Goal: Feedback & Contribution: Leave review/rating

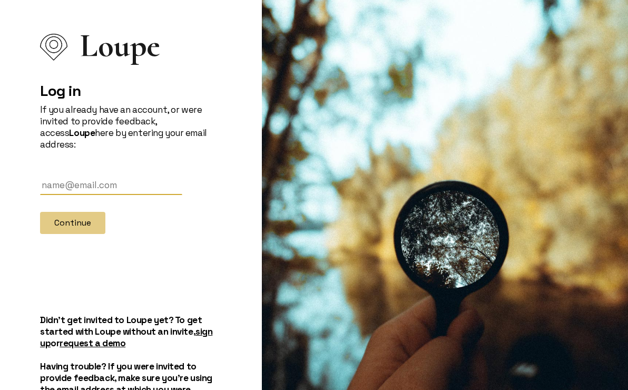
click at [55, 176] on input "text" at bounding box center [111, 186] width 142 height 20
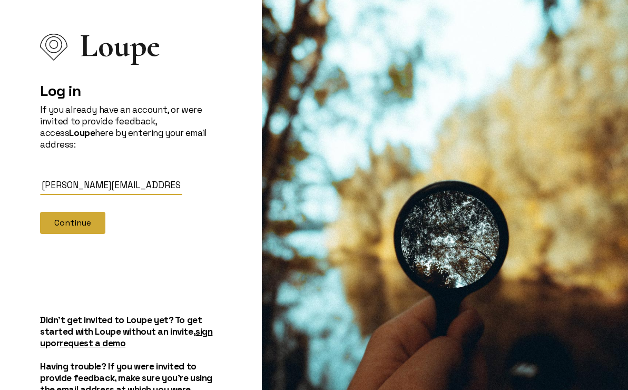
type input "[PERSON_NAME][EMAIL_ADDRESS][DOMAIN_NAME]"
click at [71, 212] on button "Continue" at bounding box center [72, 223] width 65 height 22
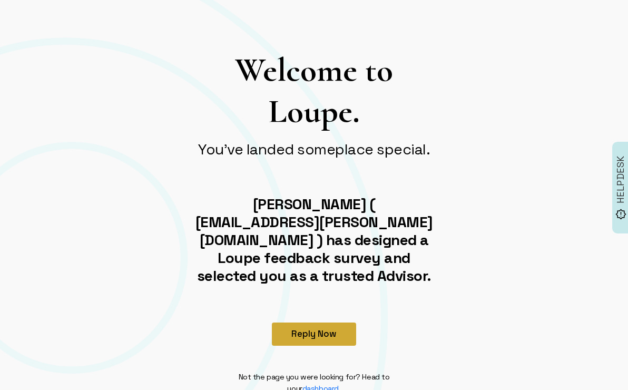
click at [305, 329] on button "Reply Now" at bounding box center [314, 334] width 84 height 23
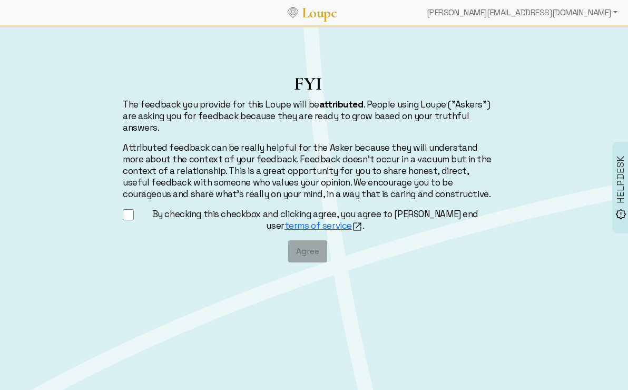
click at [130, 216] on input "By checking this checkbox and clicking agree, you agree to Loupe's end user ter…" at bounding box center [128, 214] width 11 height 13
checkbox input "true"
click at [303, 251] on button "Agree" at bounding box center [307, 251] width 39 height 22
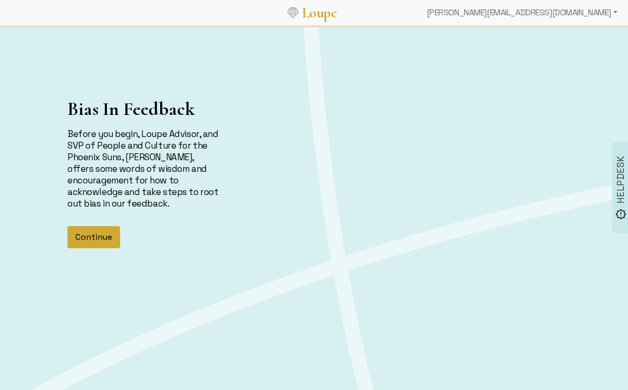
click at [105, 239] on button "Continue" at bounding box center [93, 237] width 53 height 22
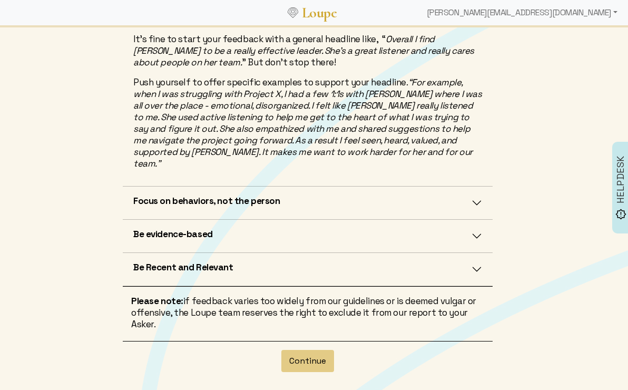
scroll to position [296, 0]
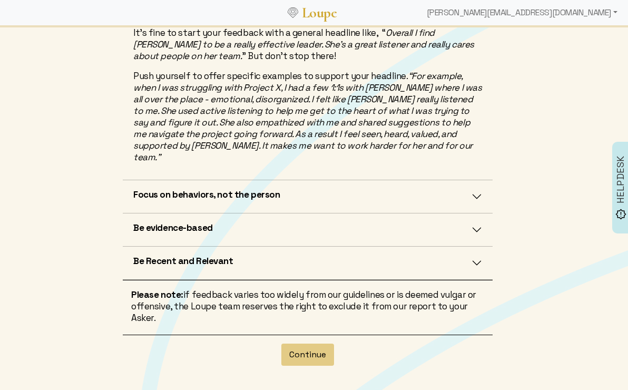
click at [476, 190] on button "Focus on behaviors, not the person" at bounding box center [308, 196] width 370 height 33
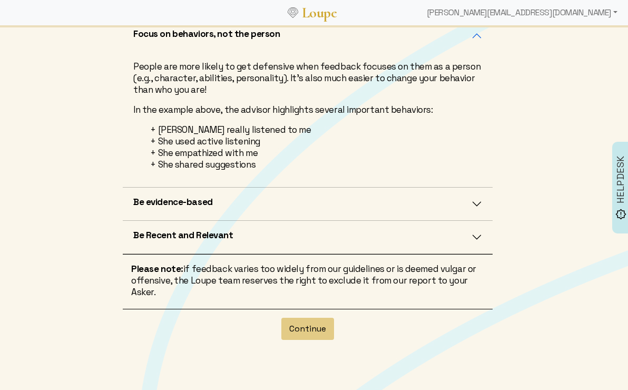
scroll to position [283, 0]
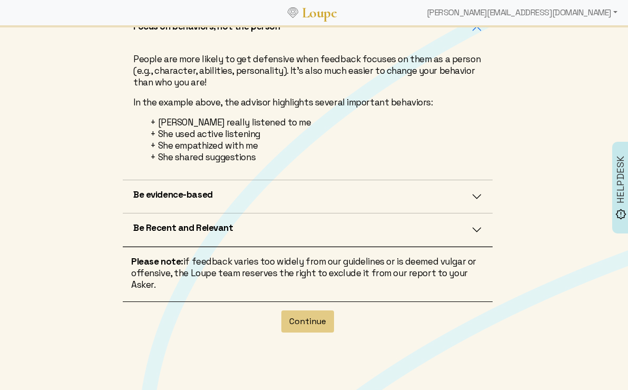
click at [474, 206] on button "Be evidence-based" at bounding box center [308, 196] width 370 height 33
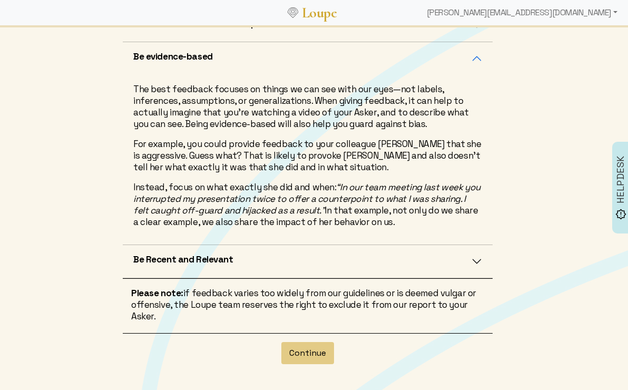
scroll to position [288, 0]
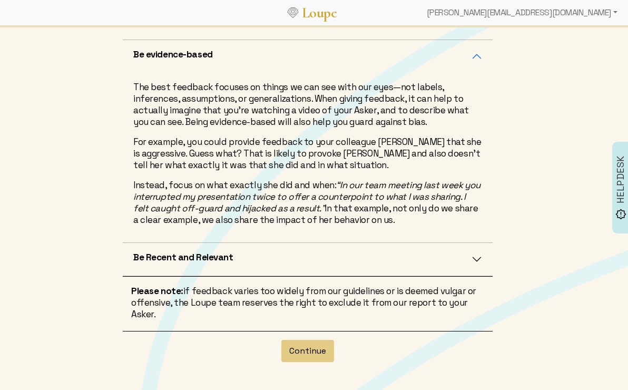
click at [479, 259] on button "Be Recent and Relevant" at bounding box center [308, 259] width 370 height 33
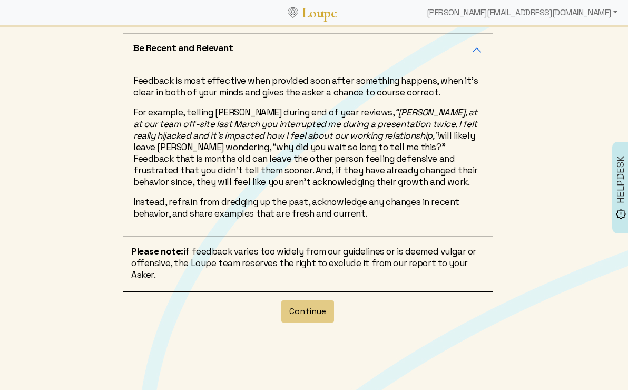
scroll to position [323, 0]
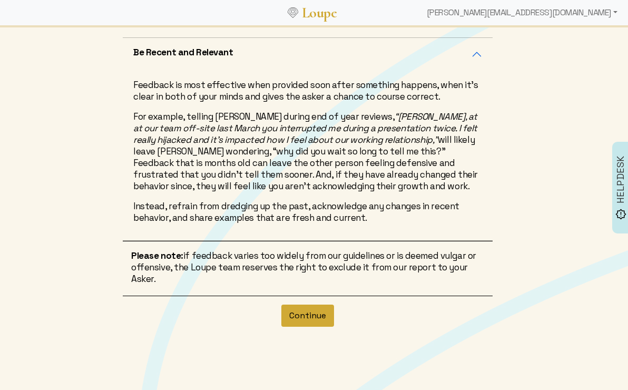
click at [309, 315] on button "Continue" at bounding box center [308, 316] width 53 height 22
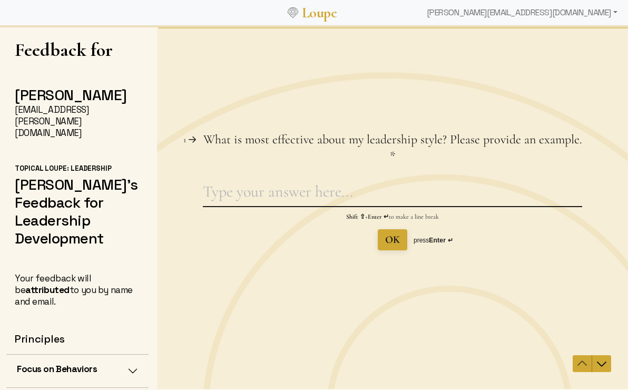
click at [205, 205] on textarea "What is most effective about my leadership style? Please provide an example. Th…" at bounding box center [393, 194] width 380 height 24
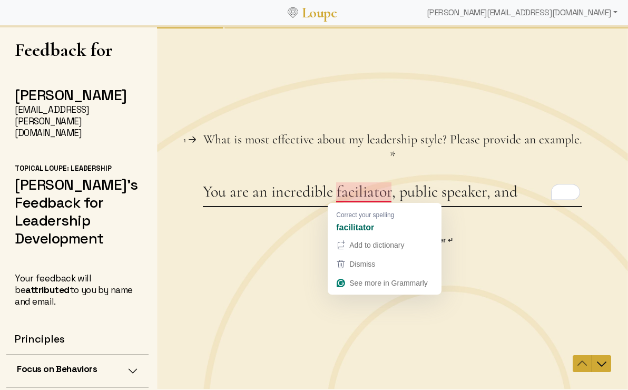
drag, startPoint x: 397, startPoint y: 195, endPoint x: 336, endPoint y: 193, distance: 61.2
click at [336, 193] on textarea "You are an incredible faciliator, public speaker, and" at bounding box center [393, 194] width 380 height 24
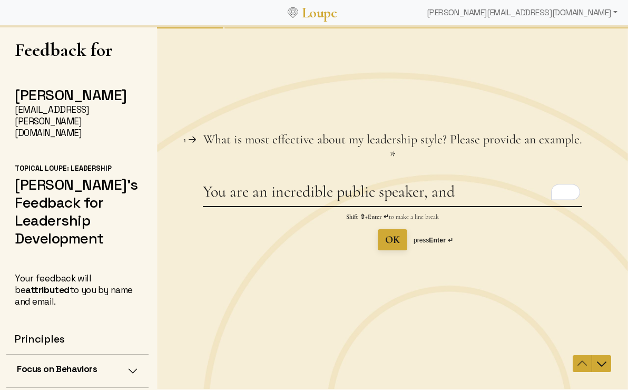
click at [469, 192] on textarea "You are an incredible public speaker, and" at bounding box center [393, 194] width 380 height 24
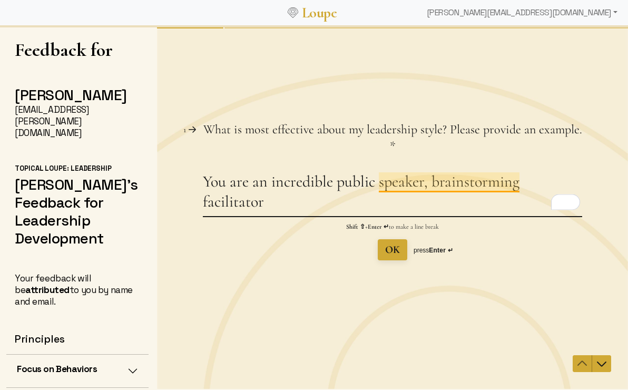
click at [424, 181] on textarea "You are an incredible public speaker, brainstorming facilitator" at bounding box center [393, 194] width 380 height 44
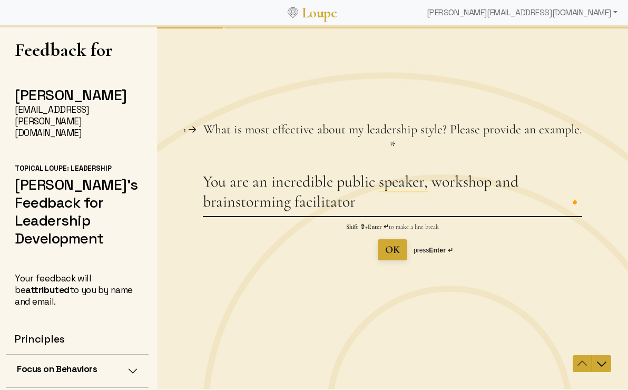
click at [379, 207] on textarea "You are an incredible public speaker, workshop and brainstorming facilitator" at bounding box center [393, 194] width 380 height 44
drag, startPoint x: 428, startPoint y: 185, endPoint x: 494, endPoint y: 183, distance: 66.4
click at [494, 183] on textarea "You are an incredible public speaker, workshop and brainstorming facilitator." at bounding box center [393, 194] width 380 height 44
drag, startPoint x: 455, startPoint y: 179, endPoint x: 540, endPoint y: 185, distance: 85.6
click at [540, 185] on textarea "You are an incredible public speaker and brainstorming facilitator." at bounding box center [393, 194] width 380 height 44
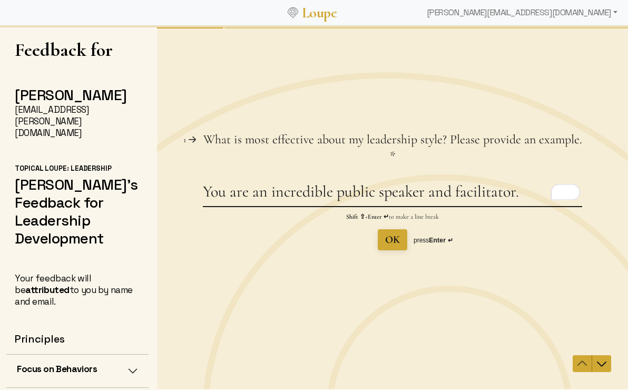
click at [542, 190] on textarea "You are an incredible public speaker and facilitator." at bounding box center [393, 194] width 380 height 24
click at [515, 196] on textarea "You are an incredible public speaker and facilitator. It was so" at bounding box center [393, 194] width 380 height 24
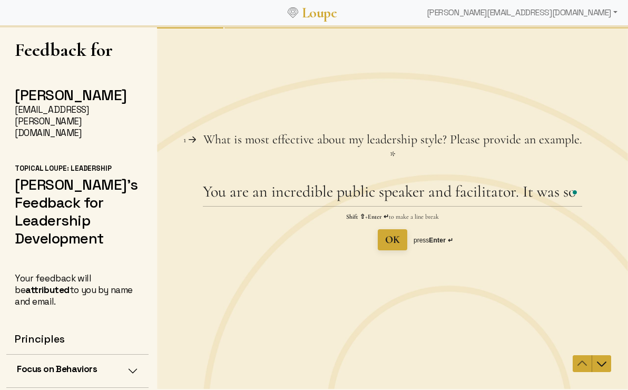
click at [578, 191] on div "Open Grammarly." at bounding box center [575, 192] width 8 height 8
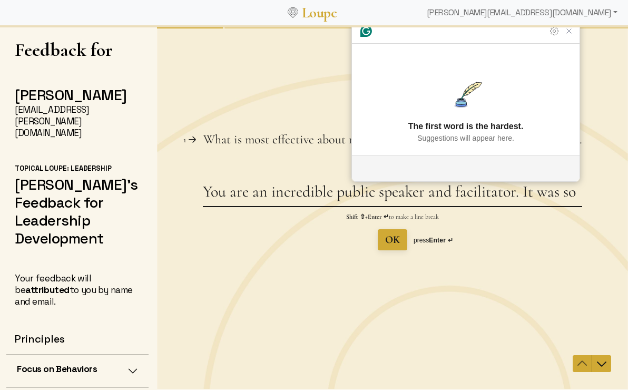
click at [517, 199] on textarea "You are an incredible public speaker and facilitator. It was so" at bounding box center [393, 194] width 380 height 24
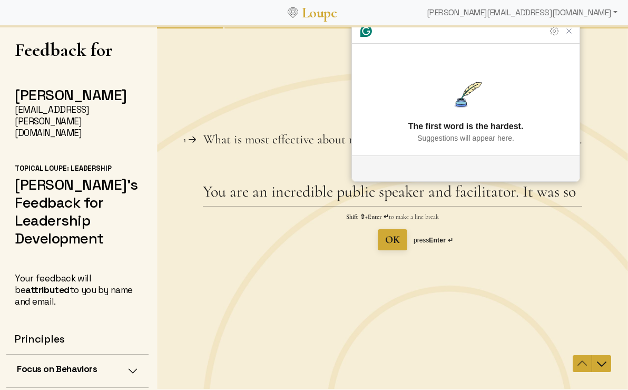
click at [569, 35] on icon "Close Grammarly Assistant" at bounding box center [569, 31] width 8 height 8
click at [567, 56] on div "Question 1 1 What is most effective about my leadership style? Please provide a…" at bounding box center [392, 207] width 471 height 363
click at [570, 59] on div "Question 1 1 What is most effective about my leadership style? Please provide a…" at bounding box center [392, 207] width 471 height 363
click at [480, 244] on div "OK press Enter ↵" at bounding box center [393, 239] width 380 height 21
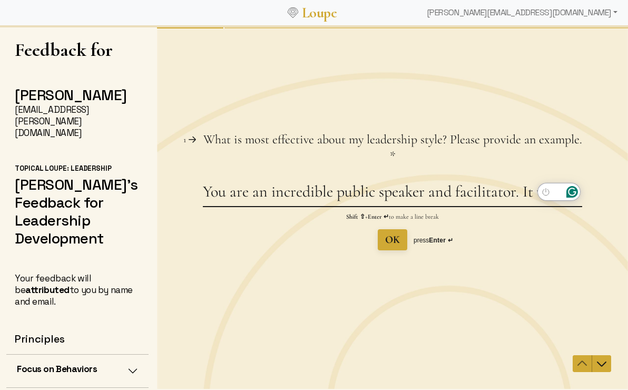
click at [516, 199] on textarea "You are an incredible public speaker and facilitator. It was so" at bounding box center [393, 194] width 380 height 24
click at [448, 196] on textarea "You are an incredible public speaker and facilitator. It was so" at bounding box center [393, 194] width 380 height 24
drag, startPoint x: 515, startPoint y: 194, endPoint x: 586, endPoint y: 198, distance: 71.3
click at [586, 199] on div "Question 1 1 What is most effective about my leadership style? Please provide a…" at bounding box center [392, 190] width 471 height 119
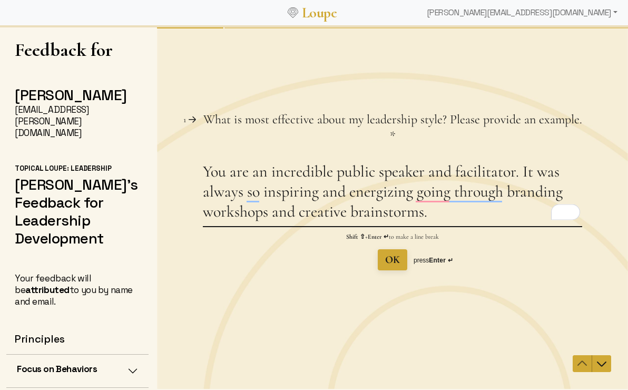
click at [298, 214] on textarea "You are an incredible public speaker and facilitator. It was always so inspirin…" at bounding box center [393, 194] width 380 height 64
click at [440, 217] on textarea "You are an incredible public speaker and facilitator. It was always so inspirin…" at bounding box center [393, 194] width 380 height 64
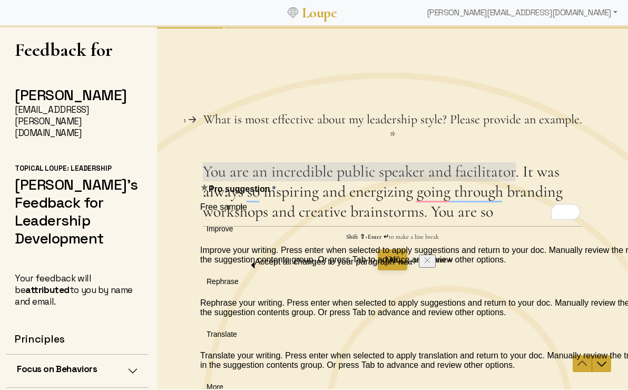
drag, startPoint x: 516, startPoint y: 171, endPoint x: 204, endPoint y: 174, distance: 312.1
click at [204, 175] on textarea "You are an incredible public speaker and facilitator. It was always so inspirin…" at bounding box center [393, 194] width 380 height 64
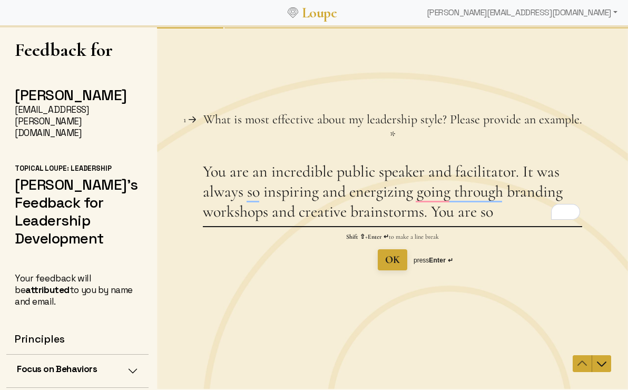
drag, startPoint x: 517, startPoint y: 172, endPoint x: 207, endPoint y: 175, distance: 309.5
click at [207, 175] on textarea "You are an incredible public speaker and facilitator. It was always so inspirin…" at bounding box center [393, 194] width 380 height 64
click at [293, 172] on textarea "You are an incredible public speaker and facilitator. It was always so inspirin…" at bounding box center [393, 194] width 380 height 64
drag, startPoint x: 459, startPoint y: 174, endPoint x: 336, endPoint y: 173, distance: 122.8
click at [336, 173] on textarea "You are an incredible public speaker and facilitator. It was always so inspirin…" at bounding box center [393, 194] width 380 height 64
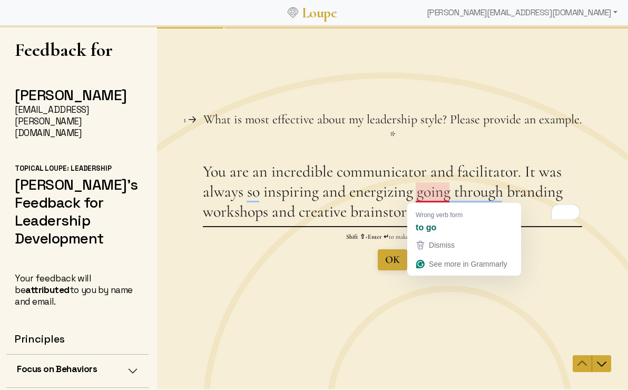
click at [436, 196] on textarea "You are an incredible communicator and facilitator. It was always so inspiring …" at bounding box center [393, 194] width 380 height 64
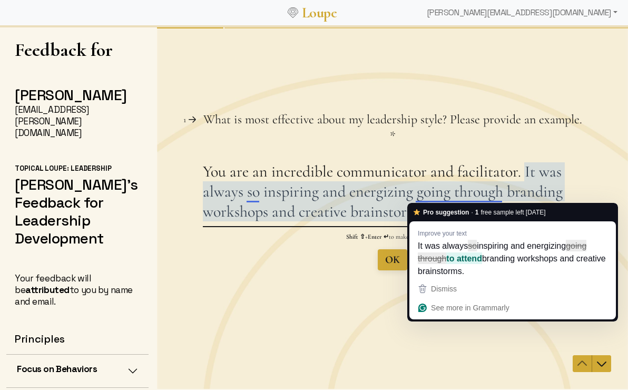
click at [513, 192] on textarea "You are an incredible communicator and facilitator. It was always so inspiring …" at bounding box center [393, 194] width 380 height 64
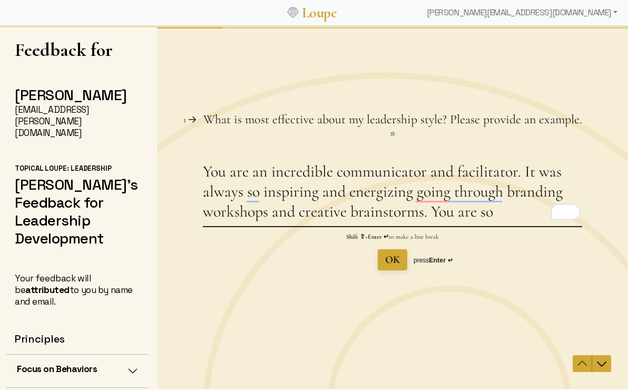
click at [270, 212] on textarea "You are an incredible communicator and facilitator. It was always so inspiring …" at bounding box center [393, 194] width 380 height 64
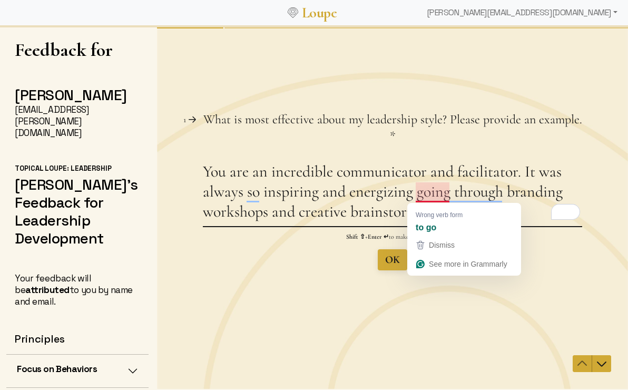
click at [274, 208] on textarea "You are an incredible communicator and facilitator. It was always so inspiring …" at bounding box center [393, 194] width 380 height 64
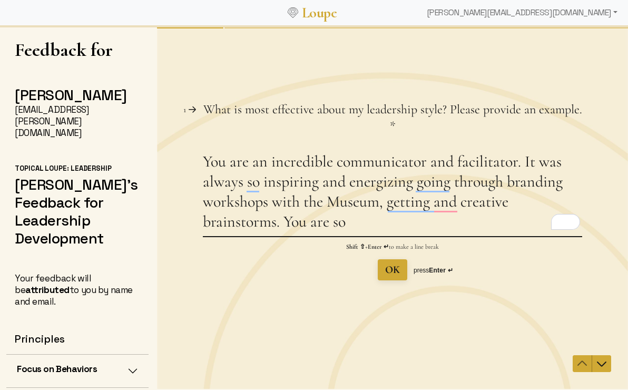
click at [205, 204] on textarea "You are an incredible communicator and facilitator. It was always so inspiring …" at bounding box center [393, 194] width 380 height 84
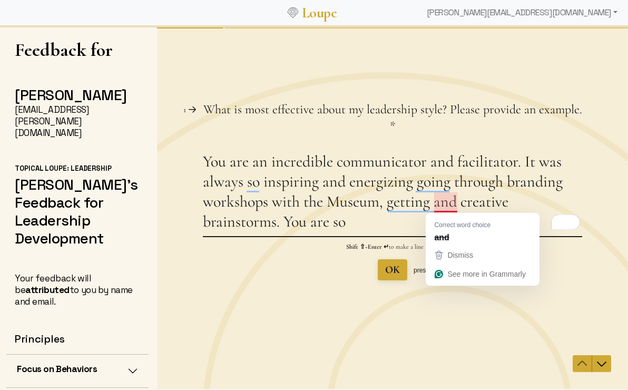
click at [438, 202] on textarea "You are an incredible communicator and facilitator. It was always so inspiring …" at bounding box center [393, 194] width 380 height 84
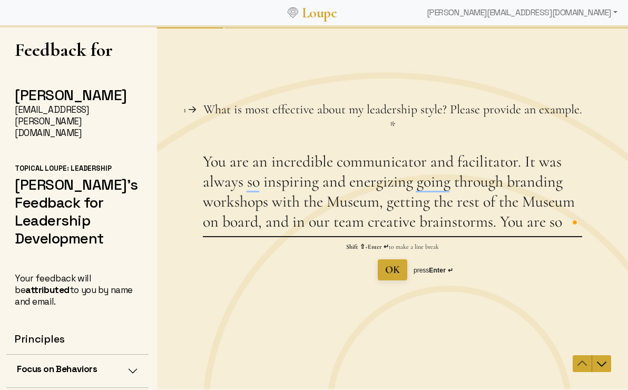
click at [496, 223] on textarea "You are an incredible communicator and facilitator. It was always so inspiring …" at bounding box center [393, 194] width 380 height 84
click at [261, 222] on textarea "You are an incredible communicator and facilitator. It was always so inspiring …" at bounding box center [393, 194] width 380 height 84
click at [496, 226] on textarea "You are an incredible communicator and facilitator. It was always so inspiring …" at bounding box center [393, 194] width 380 height 84
click at [363, 224] on textarea "You are an incredible communicator and facilitator. It was always so inspiring …" at bounding box center [393, 194] width 380 height 84
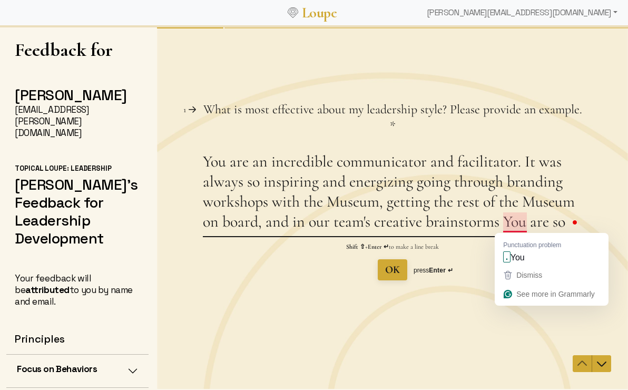
drag, startPoint x: 500, startPoint y: 222, endPoint x: 573, endPoint y: 227, distance: 72.9
click at [573, 227] on div "Question 1 1 What is most effective about my leadership style? Please provide a…" at bounding box center [392, 207] width 471 height 363
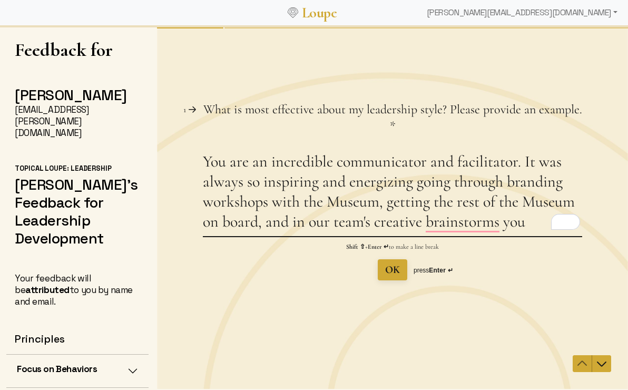
click at [263, 182] on textarea "You are an incredible communicator and facilitator. It was always so inspiring …" at bounding box center [393, 194] width 380 height 84
click at [484, 185] on textarea "You are an incredible communicator and facilitator. It was always inspiring and…" at bounding box center [393, 194] width 380 height 84
drag, startPoint x: 381, startPoint y: 205, endPoint x: 273, endPoint y: 202, distance: 108.1
click at [273, 202] on textarea "You are an incredible communicator and facilitator. It was always inspiring and…" at bounding box center [393, 194] width 380 height 84
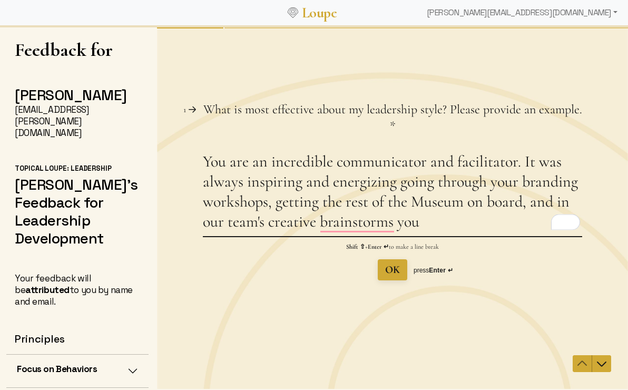
click at [524, 203] on textarea "You are an incredible communicator and facilitator. It was always inspiring and…" at bounding box center [393, 194] width 380 height 84
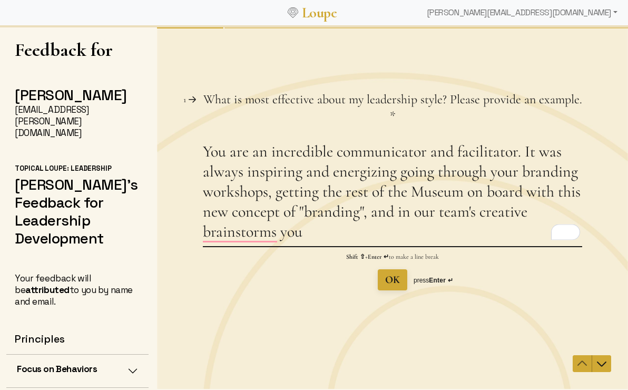
drag, startPoint x: 577, startPoint y: 174, endPoint x: 559, endPoint y: 174, distance: 17.4
click at [559, 174] on textarea "You are an incredible communicator and facilitator. It was always inspiring and…" at bounding box center [393, 194] width 380 height 104
click at [300, 211] on textarea "You are an incredible communicator and facilitator. It was always inspiring and…" at bounding box center [393, 194] width 380 height 104
click at [402, 211] on textarea "You are an incredible communicator and facilitator. It was always inspiring and…" at bounding box center [393, 194] width 380 height 104
click at [412, 212] on textarea "You are an incredible communicator and facilitator. It was always inspiring and…" at bounding box center [393, 194] width 380 height 104
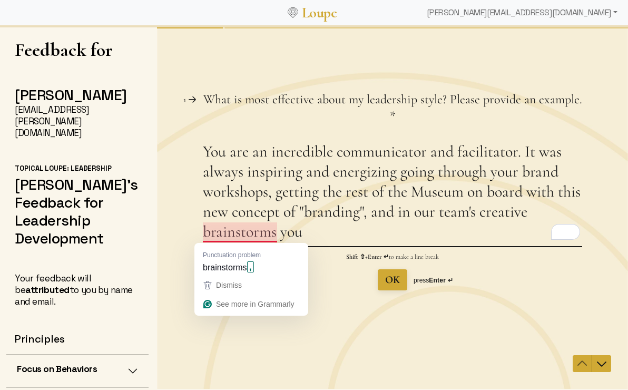
click at [241, 235] on textarea "You are an incredible communicator and facilitator. It was always inspiring and…" at bounding box center [393, 194] width 380 height 104
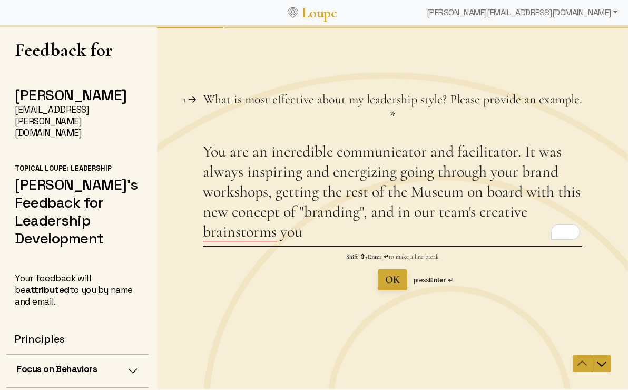
click at [374, 216] on textarea "You are an incredible communicator and facilitator. It was always inspiring and…" at bounding box center [393, 194] width 380 height 104
click at [304, 233] on textarea "You are an incredible communicator and facilitator. It was always inspiring and…" at bounding box center [393, 194] width 380 height 104
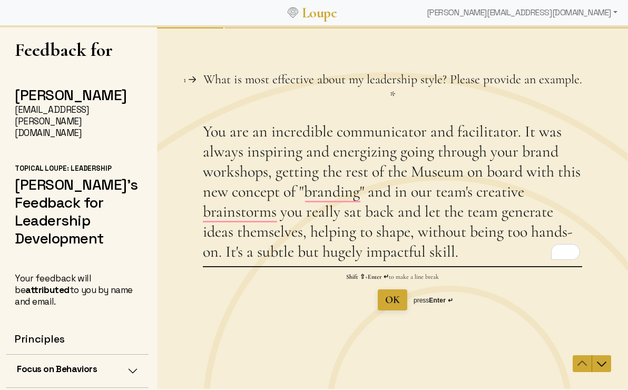
click at [309, 230] on textarea "You are an incredible communicator and facilitator. It was always inspiring and…" at bounding box center [393, 194] width 380 height 144
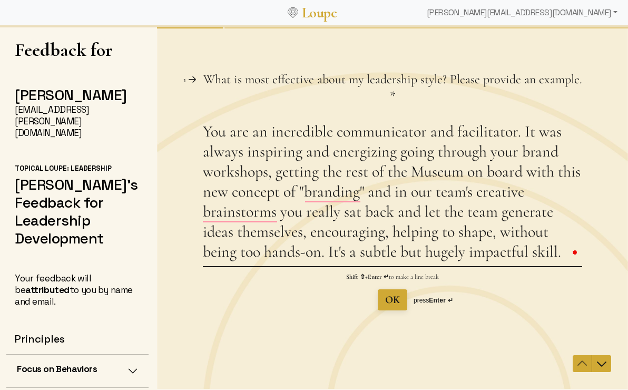
click at [494, 232] on textarea "You are an incredible communicator and facilitator. It was always inspiring and…" at bounding box center [393, 194] width 380 height 144
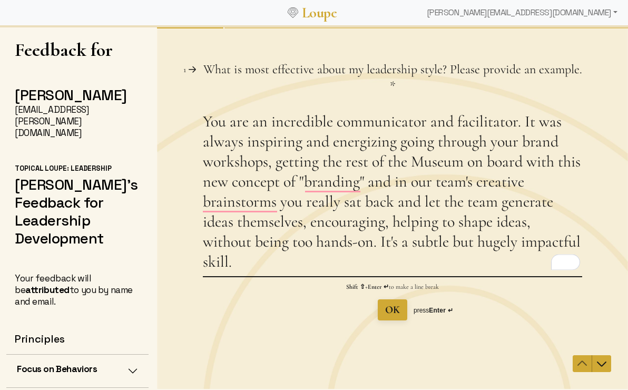
click at [370, 243] on textarea "You are an incredible communicator and facilitator. It was always inspiring and…" at bounding box center [393, 194] width 380 height 164
drag, startPoint x: 376, startPoint y: 243, endPoint x: 255, endPoint y: 240, distance: 121.3
click at [255, 240] on textarea "You are an incredible communicator and facilitator. It was always inspiring and…" at bounding box center [393, 194] width 380 height 164
click at [257, 264] on textarea "You are an incredible communicator and facilitator. It was always inspiring and…" at bounding box center [393, 194] width 380 height 164
type textarea "You are an incredible communicator and facilitator. It was always inspiring and…"
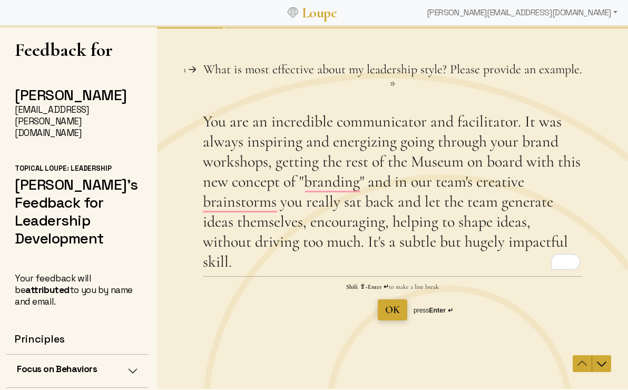
click at [393, 315] on span "OK" at bounding box center [392, 310] width 15 height 13
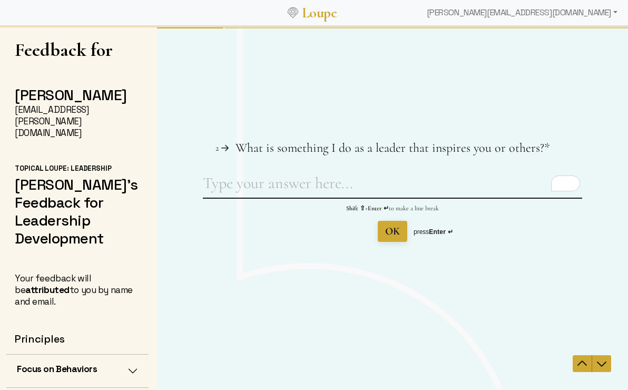
click at [280, 185] on textarea "What is something I do as a leader that inspires you or others? This question i…" at bounding box center [393, 185] width 380 height 24
type textarea "S"
type textarea "Y"
click at [210, 186] on textarea "What is something I do as a leader that inspires you or others? This question i…" at bounding box center [393, 185] width 380 height 24
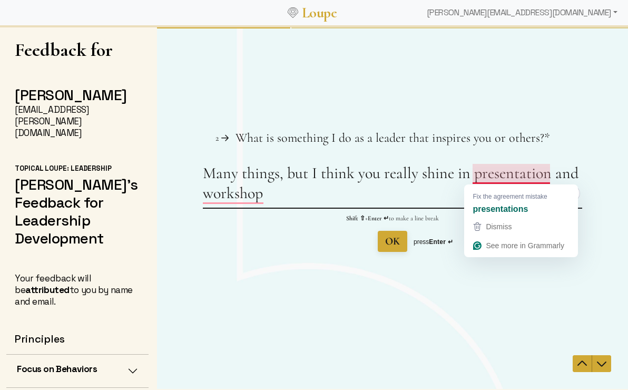
drag, startPoint x: 550, startPoint y: 173, endPoint x: 498, endPoint y: 173, distance: 52.7
click at [502, 173] on textarea "Many things, but I think you really shine in presentation and workshop" at bounding box center [393, 185] width 380 height 44
click at [467, 173] on textarea "Many things, but I think you really shine in presentation and workshop" at bounding box center [393, 185] width 380 height 44
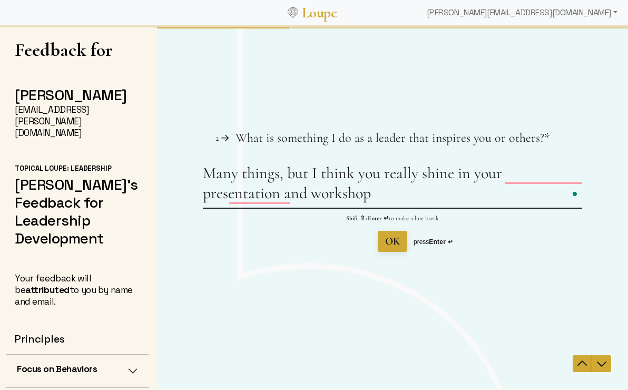
click at [367, 185] on textarea "Many things, but I think you really shine in your presentation and workshop" at bounding box center [393, 185] width 380 height 44
drag, startPoint x: 457, startPoint y: 173, endPoint x: 502, endPoint y: 176, distance: 45.4
click at [502, 176] on textarea "Many things, but I think you really shine in your presentation and workshop" at bounding box center [393, 185] width 380 height 44
click at [413, 192] on textarea "Many things, but I think you really shine when you're wearing your presentation…" at bounding box center [393, 185] width 380 height 44
click at [444, 193] on textarea "Many things, but I think you really shine when you're wearing your presentation…" at bounding box center [393, 185] width 380 height 44
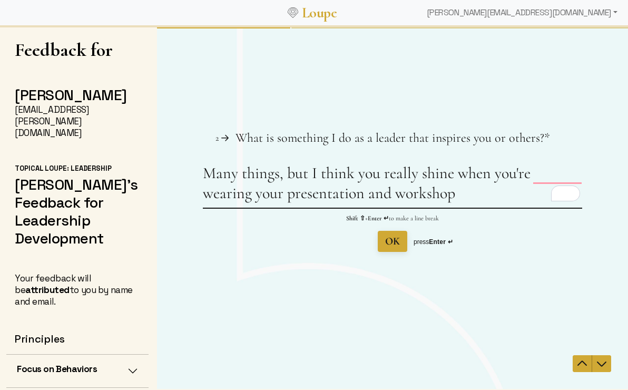
click at [307, 195] on textarea "Many things, but I think you really shine when you're wearing your presentation…" at bounding box center [393, 185] width 380 height 44
click at [379, 195] on textarea "Many things, but I think you really shine when you're wearing your presentator …" at bounding box center [393, 185] width 380 height 44
drag, startPoint x: 576, startPoint y: 170, endPoint x: 536, endPoint y: 170, distance: 40.1
click at [536, 170] on textarea "Many things, but I think you really shine when you're wearing your presentator" at bounding box center [393, 185] width 380 height 44
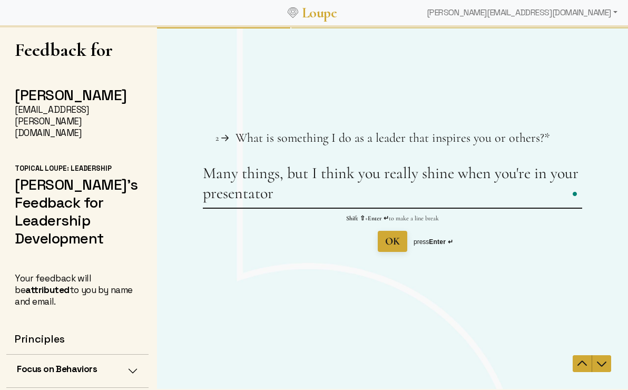
click at [377, 202] on textarea "Many things, but I think you really shine when you're in your presentator" at bounding box center [393, 185] width 380 height 44
click at [270, 197] on textarea "Many things, but I think you really shine when you're in your presentator mode." at bounding box center [393, 185] width 380 height 44
click at [430, 188] on textarea "Many things, but I think you really shine when you're in your presentator mode." at bounding box center [393, 185] width 380 height 44
drag, startPoint x: 493, startPoint y: 192, endPoint x: 322, endPoint y: 198, distance: 171.4
click at [322, 198] on textarea "Many things, but I think you really shine when you're in your presentator mode.…" at bounding box center [393, 185] width 380 height 44
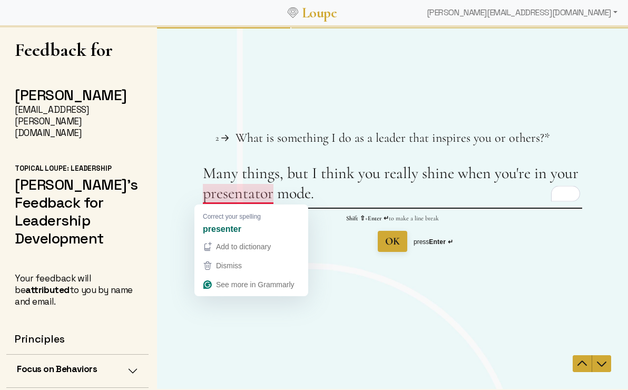
click at [253, 197] on textarea "Many things, but I think you really shine when you're in your presentator mode." at bounding box center [393, 185] width 380 height 44
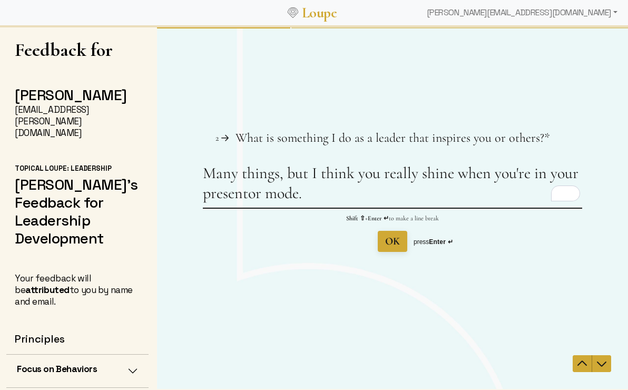
click at [285, 175] on textarea "Many things, but I think you really shine when you're in your presentor mode." at bounding box center [393, 185] width 380 height 44
click at [305, 174] on textarea "Many things, but I think you really shine when you're in your presentor mode." at bounding box center [393, 185] width 380 height 44
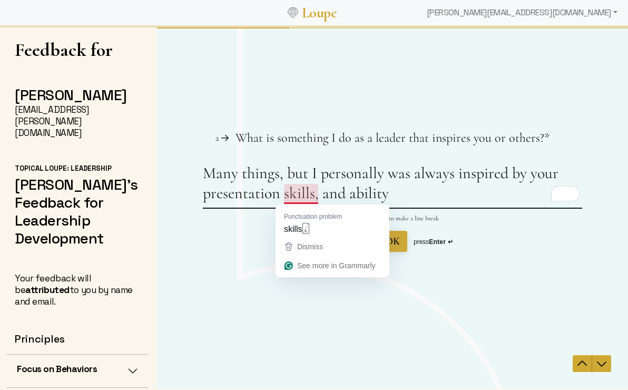
click at [308, 193] on textarea "Many things, but I personally was always inspired by your presentation skills, …" at bounding box center [393, 185] width 380 height 44
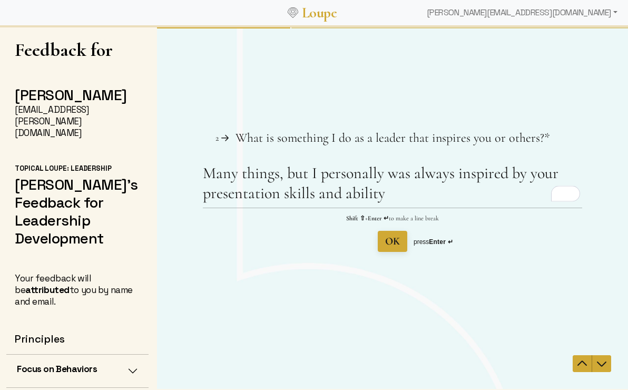
click at [390, 193] on textarea "Many things, but I personally was always inspired by your presentation skills a…" at bounding box center [393, 185] width 380 height 44
click at [408, 206] on textarea "Many things, but I personally was always inspired by your presentation skills a…" at bounding box center [393, 185] width 380 height 44
click at [316, 187] on textarea "Many things, but I personally was always inspired by your presentation skills a…" at bounding box center [393, 185] width 380 height 44
click at [405, 191] on textarea "Many things, but I personally was always inspired by your presentation skills a…" at bounding box center [393, 185] width 380 height 44
drag, startPoint x: 393, startPoint y: 195, endPoint x: 390, endPoint y: 177, distance: 17.7
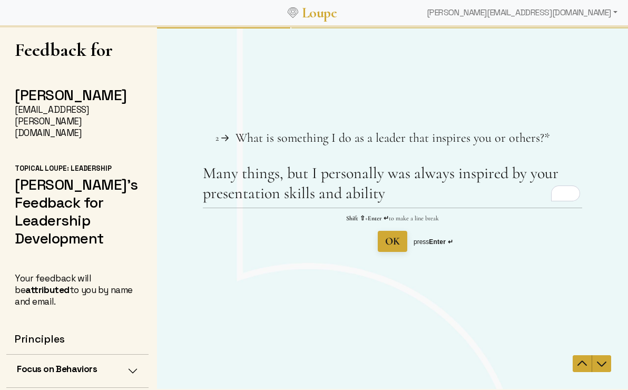
click at [390, 177] on textarea "Many things, but I personally was always inspired by your presentation skills a…" at bounding box center [393, 185] width 380 height 44
click at [401, 201] on textarea "Many things, but I personally was always inspired by your presentation skills a…" at bounding box center [393, 185] width 380 height 44
drag, startPoint x: 401, startPoint y: 200, endPoint x: 392, endPoint y: 173, distance: 28.8
click at [392, 173] on textarea "Many things, but I personally was always inspired by your presentation skills a…" at bounding box center [393, 185] width 380 height 44
drag, startPoint x: 434, startPoint y: 171, endPoint x: 457, endPoint y: 171, distance: 22.1
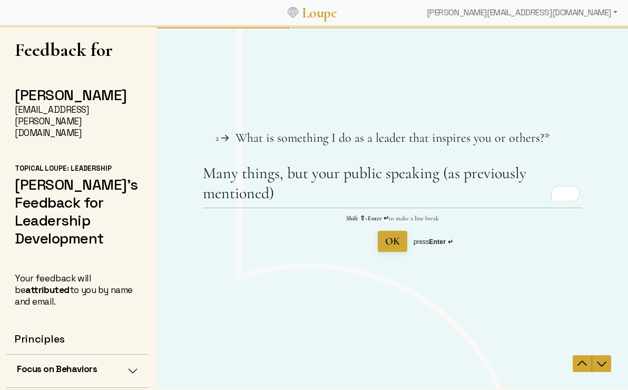
click at [435, 171] on textarea "Many things, but your public speaking (as previously mentioned)" at bounding box center [393, 185] width 380 height 44
click at [441, 176] on textarea "Many things, but your public speaking (as previously mentioned)" at bounding box center [393, 185] width 380 height 44
click at [473, 195] on textarea "Many things, but your public speaking and workshopping (as previously mentioned)" at bounding box center [393, 185] width 380 height 44
click at [560, 171] on textarea "Many things, but your public speaking and workshopping (as previously mentioned)" at bounding box center [393, 185] width 380 height 44
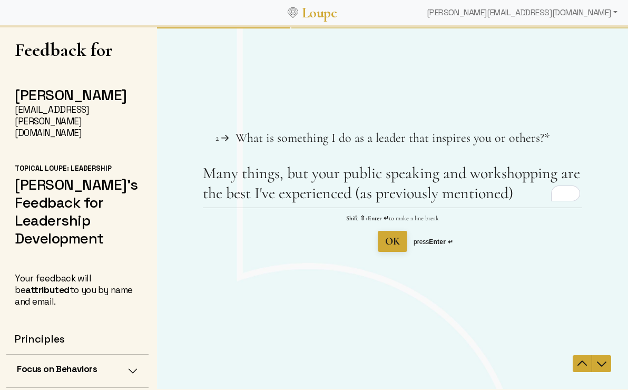
drag, startPoint x: 469, startPoint y: 174, endPoint x: 343, endPoint y: 178, distance: 125.5
click at [343, 178] on textarea "Many things, but your public speaking and workshopping are the best I've experi…" at bounding box center [393, 185] width 380 height 44
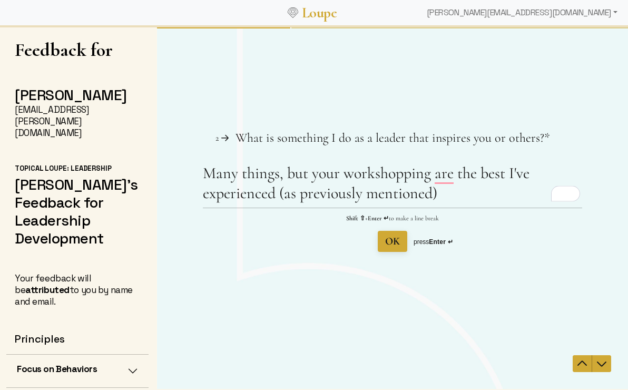
click at [430, 172] on textarea "Many things, but your workshopping are the best I've experienced (as previously…" at bounding box center [393, 185] width 380 height 44
click at [455, 209] on div "Many things, but your workshop leadership is the best I've experienced (as prev…" at bounding box center [393, 207] width 380 height 89
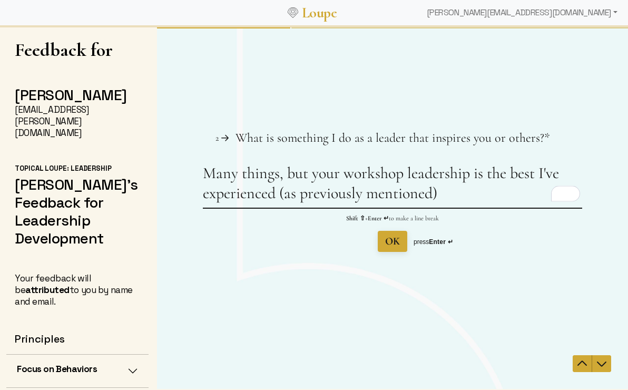
click at [449, 192] on textarea "Many things, but your workshop leadership is the best I've experienced (as prev…" at bounding box center [393, 185] width 380 height 44
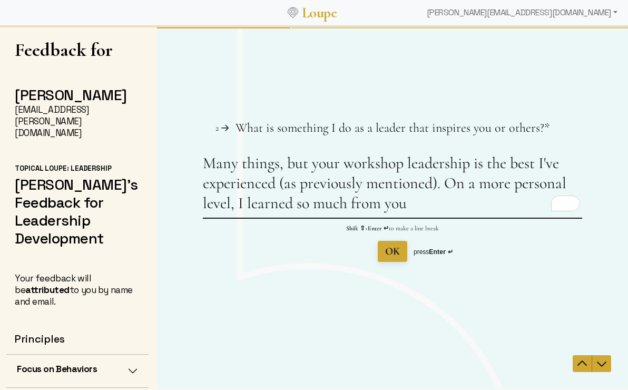
click at [246, 202] on textarea "Many things, but your workshop leadership is the best I've experienced (as prev…" at bounding box center [393, 185] width 380 height 64
click at [495, 205] on textarea "Many things, but your workshop leadership is the best I've experienced (as prev…" at bounding box center [393, 185] width 380 height 64
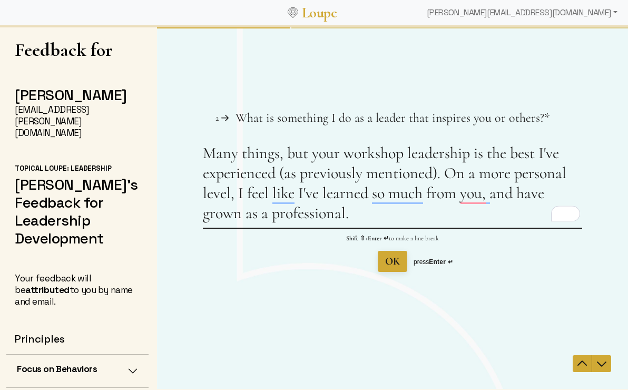
click at [281, 197] on textarea "Many things, but your workshop leadership is the best I've experienced (as prev…" at bounding box center [393, 185] width 380 height 84
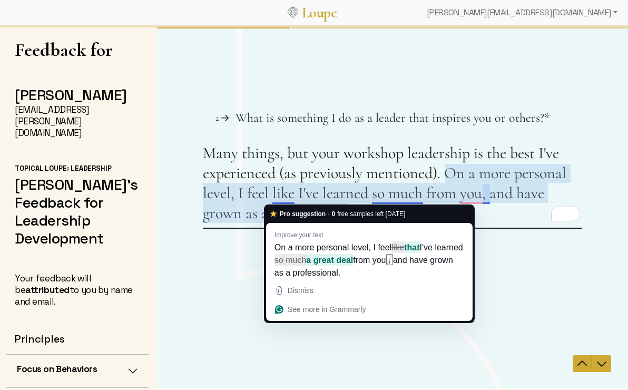
click at [356, 196] on textarea "Many things, but your workshop leadership is the best I've experienced (as prev…" at bounding box center [393, 185] width 380 height 84
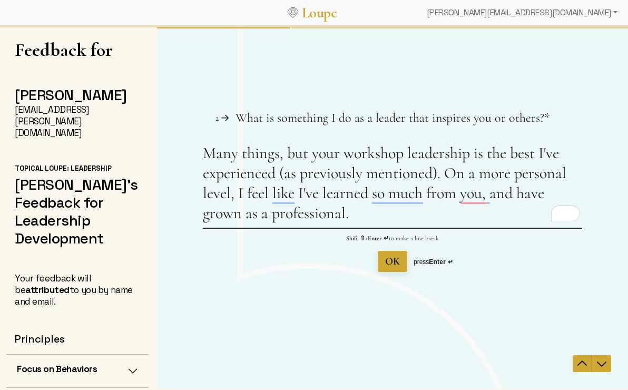
click at [324, 195] on textarea "Many things, but your workshop leadership is the best I've experienced (as prev…" at bounding box center [393, 185] width 380 height 84
click at [380, 217] on textarea "Many things, but your workshop leadership is the best I've experienced (as prev…" at bounding box center [393, 185] width 380 height 84
click at [360, 214] on textarea "Many things, but your workshop leadership is the best I've experienced (as prev…" at bounding box center [393, 185] width 380 height 84
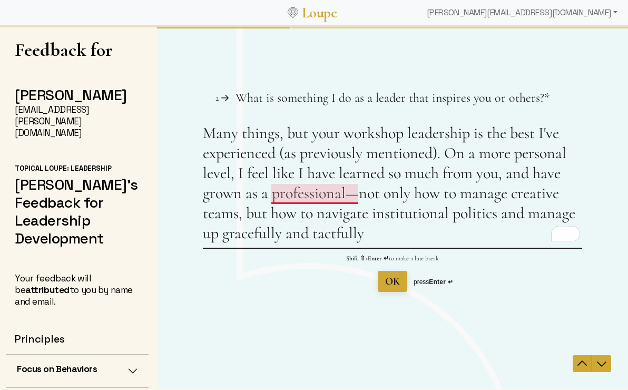
click at [315, 199] on textarea "Many things, but your workshop leadership is the best I've experienced (as prev…" at bounding box center [393, 185] width 380 height 124
click at [314, 199] on textarea "Many things, but your workshop leadership is the best I've experienced (as prev…" at bounding box center [393, 185] width 380 height 124
click at [346, 196] on textarea "Many things, but your workshop leadership is the best I've experienced (as prev…" at bounding box center [393, 185] width 380 height 124
click at [499, 218] on textarea "Many things, but your workshop leadership is the best I've experienced (as prev…" at bounding box center [393, 185] width 380 height 124
drag, startPoint x: 359, startPoint y: 195, endPoint x: 460, endPoint y: 195, distance: 100.7
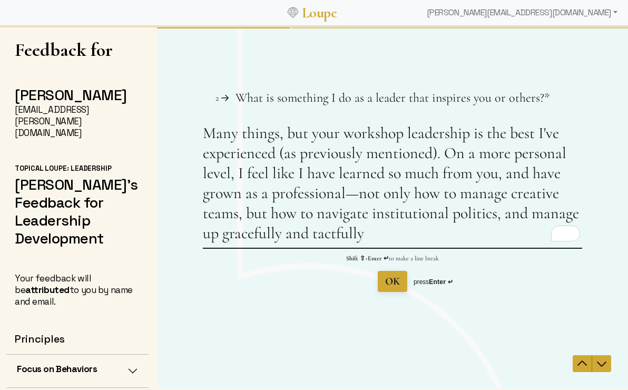
click at [460, 195] on textarea "Many things, but your workshop leadership is the best I've experienced (as prev…" at bounding box center [393, 185] width 380 height 124
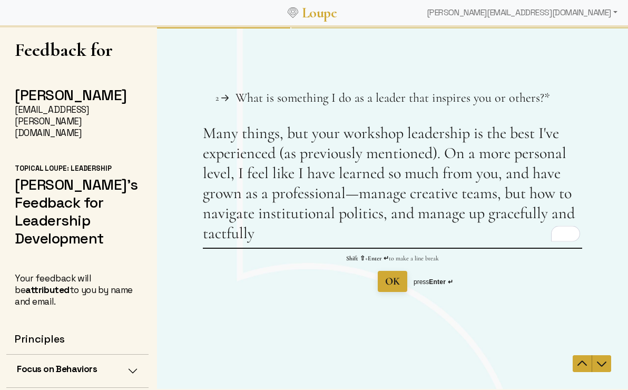
click at [405, 192] on textarea "Many things, but your workshop leadership is the best I've experienced (as prev…" at bounding box center [393, 185] width 380 height 124
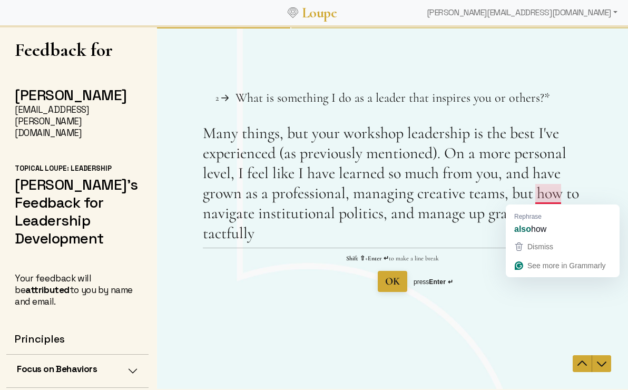
drag, startPoint x: 512, startPoint y: 196, endPoint x: 544, endPoint y: 200, distance: 32.4
click at [544, 200] on textarea "Many things, but your workshop leadership is the best I've experienced (as prev…" at bounding box center [393, 185] width 380 height 124
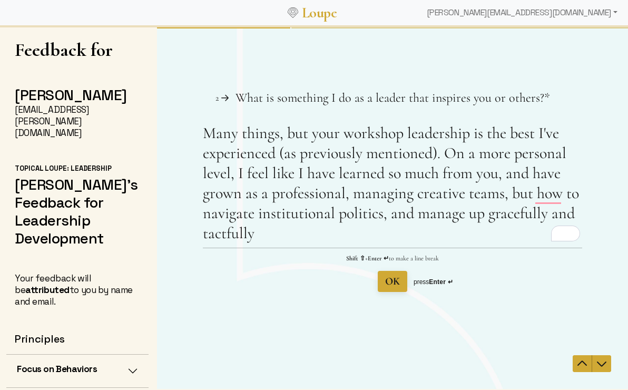
scroll to position [2, 0]
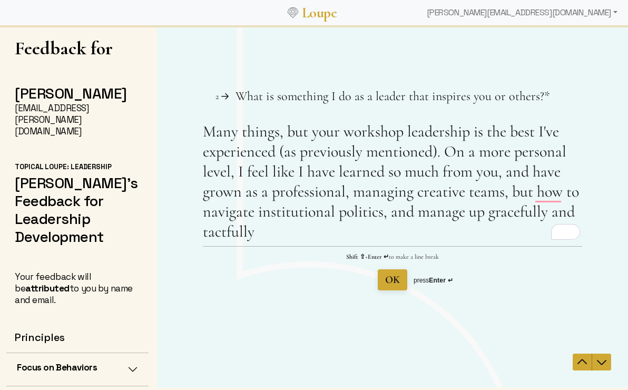
click at [350, 200] on textarea "Many things, but your workshop leadership is the best I've experienced (as prev…" at bounding box center [393, 184] width 380 height 124
click at [353, 192] on textarea "Many things, but your workshop leadership is the best I've experienced (as prev…" at bounding box center [393, 184] width 380 height 124
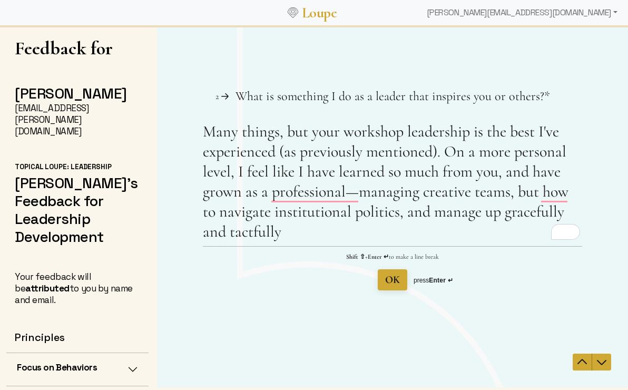
click at [501, 190] on textarea "Many things, but your workshop leadership is the best I've experienced (as prev…" at bounding box center [393, 184] width 380 height 124
drag, startPoint x: 516, startPoint y: 191, endPoint x: 268, endPoint y: 211, distance: 248.5
click at [268, 211] on textarea "Many things, but your workshop leadership is the best I've experienced (as prev…" at bounding box center [393, 184] width 380 height 124
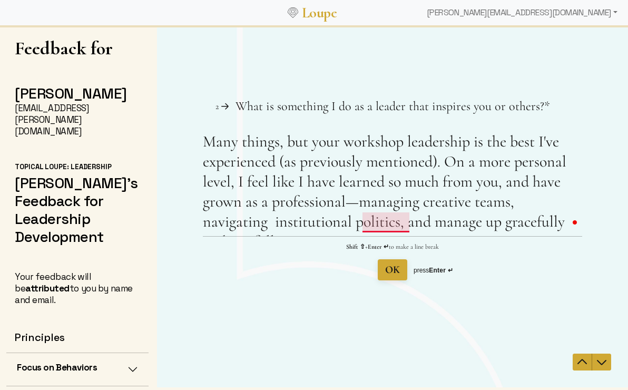
click at [408, 222] on textarea "Many things, but your workshop leadership is the best I've experienced (as prev…" at bounding box center [393, 184] width 380 height 104
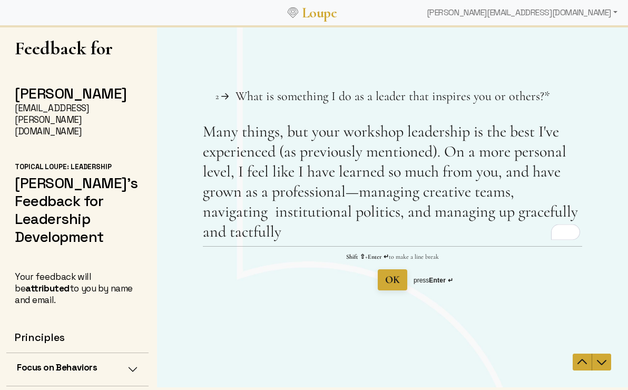
click at [312, 241] on textarea "Many things, but your workshop leadership is the best I've experienced (as prev…" at bounding box center [393, 184] width 380 height 124
click at [348, 219] on textarea "Many things, but your workshop leadership is the best I've experienced (as prev…" at bounding box center [393, 184] width 380 height 124
type textarea "Many things, but your workshop leadership is the best I've experienced (as prev…"
click at [394, 283] on span "OK" at bounding box center [392, 280] width 15 height 13
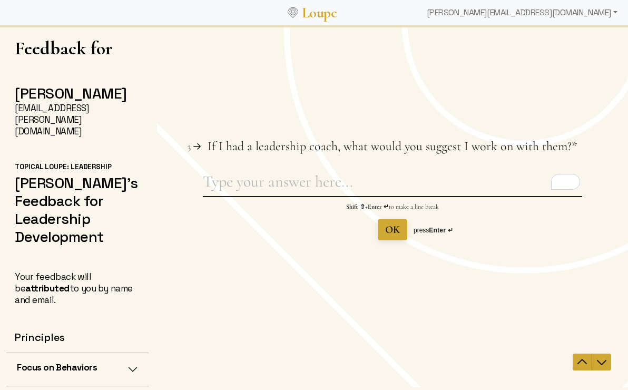
scroll to position [0, 0]
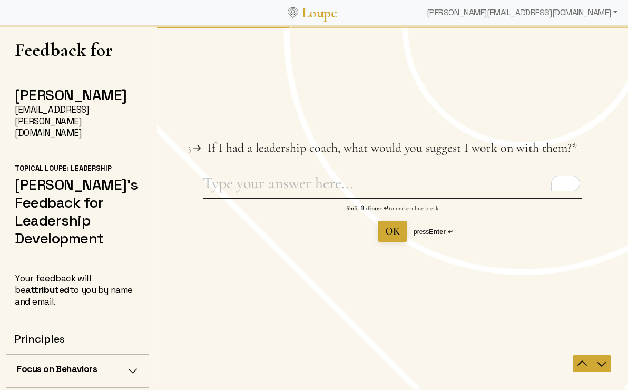
click at [236, 183] on textarea "If I had a leadership coach, what would you suggest I work on with them? This q…" at bounding box center [393, 185] width 380 height 24
click at [578, 365] on icon "Navigate to previous question" at bounding box center [582, 363] width 9 height 5
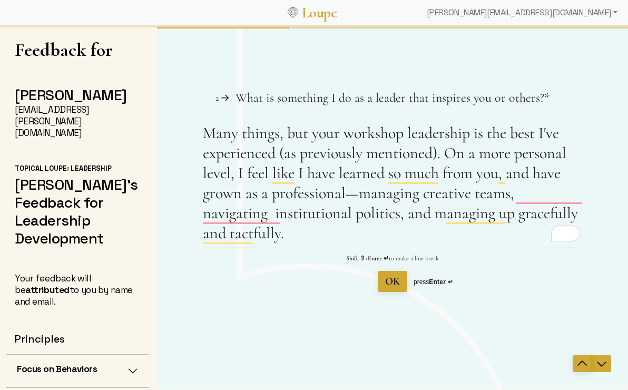
click at [578, 365] on icon "Navigate to previous question" at bounding box center [582, 363] width 9 height 5
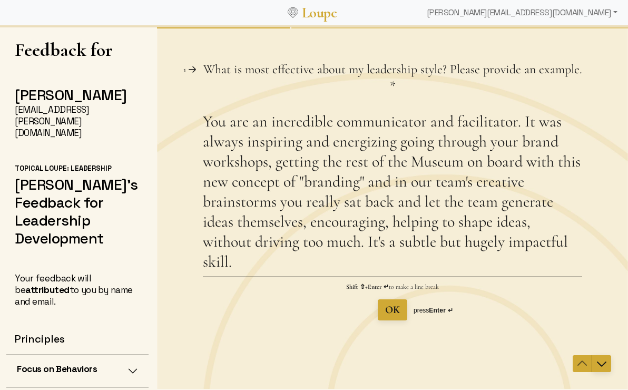
click at [609, 362] on span "Navigate to next question" at bounding box center [602, 363] width 19 height 13
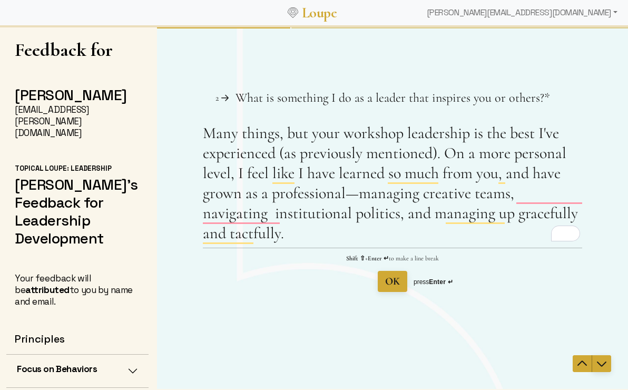
click at [609, 362] on span "Navigate to next question" at bounding box center [602, 363] width 19 height 13
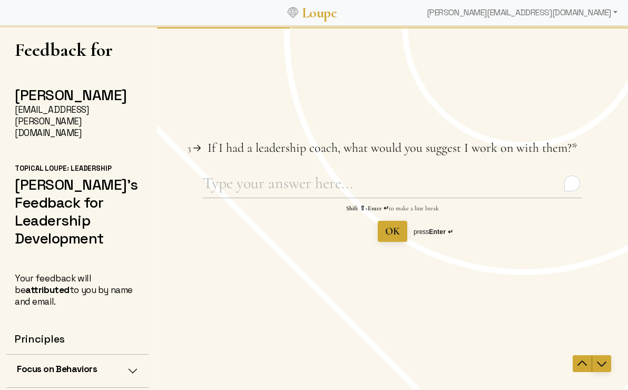
click at [609, 362] on span "Navigate to next question" at bounding box center [602, 363] width 19 height 13
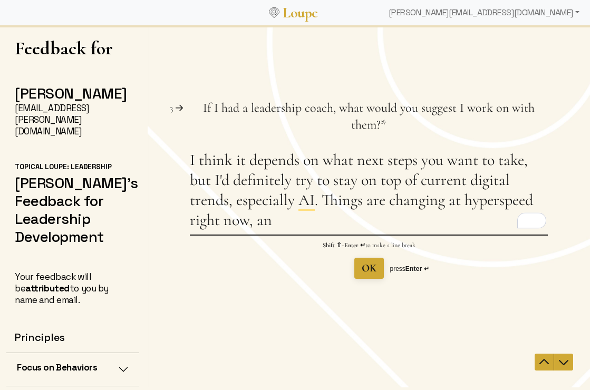
drag, startPoint x: 325, startPoint y: 201, endPoint x: 327, endPoint y: 212, distance: 11.8
click at [327, 215] on textarea "I think it depends on what next steps you want to take, but I'd definitely try …" at bounding box center [368, 192] width 358 height 84
click at [326, 210] on textarea "I think it depends on what next steps you want to take, but I'd definitely try …" at bounding box center [368, 192] width 358 height 84
drag, startPoint x: 324, startPoint y: 200, endPoint x: 325, endPoint y: 221, distance: 21.1
click at [325, 221] on textarea "I think it depends on what next steps you want to take, but I'd definitely try …" at bounding box center [368, 192] width 358 height 84
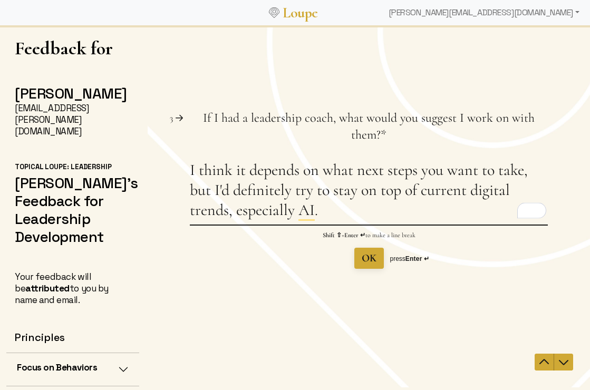
click at [400, 191] on textarea "I think it depends on what next steps you want to take, but I'd definitely try …" at bounding box center [368, 192] width 358 height 64
click at [237, 211] on textarea "I think it depends on what next steps you want to take, but I'd definitely try …" at bounding box center [368, 192] width 358 height 64
click at [333, 216] on textarea "I think it depends on what next steps you want to take, but I'd definitely try …" at bounding box center [368, 192] width 358 height 64
drag, startPoint x: 493, startPoint y: 216, endPoint x: 323, endPoint y: 219, distance: 169.8
click at [323, 219] on textarea "I think it depends on what next steps you want to take, but I'd definitely try …" at bounding box center [368, 192] width 358 height 64
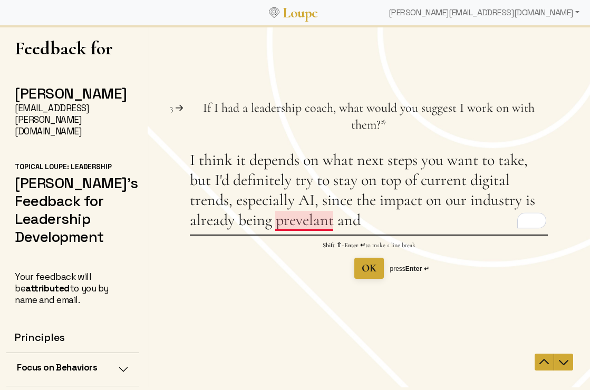
click at [294, 222] on textarea "I think it depends on what next steps you want to take, but I'd definitely try …" at bounding box center [368, 192] width 358 height 84
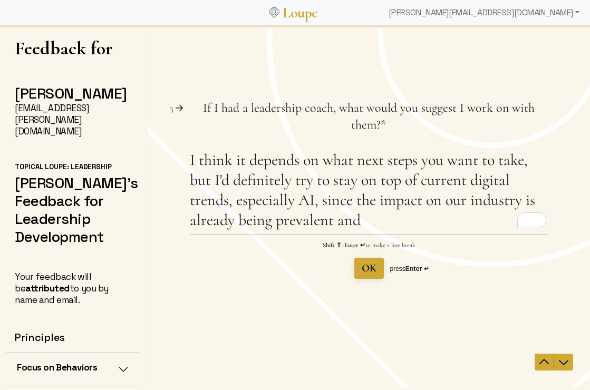
click at [392, 224] on textarea "I think it depends on what next steps you want to take, but I'd definitely try …" at bounding box center [368, 192] width 358 height 84
drag, startPoint x: 420, startPoint y: 222, endPoint x: 363, endPoint y: 224, distance: 57.5
click at [362, 225] on textarea "I think it depends on what next steps you want to take, but I'd definitely try …" at bounding box center [368, 192] width 358 height 84
click at [479, 230] on textarea "I think it depends on what next steps you want to take, but I'd definitely try …" at bounding box center [368, 192] width 358 height 84
click at [464, 181] on textarea "I think it depends on what next steps you want to take, but I'd definitely try …" at bounding box center [368, 192] width 358 height 84
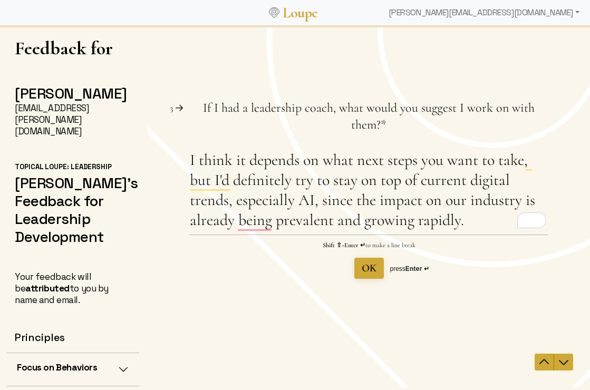
drag, startPoint x: 227, startPoint y: 200, endPoint x: 179, endPoint y: 202, distance: 47.5
click at [179, 202] on div "Question 3 3 If I had a leadership coach, what would you suggest I work on with…" at bounding box center [368, 189] width 442 height 179
click at [313, 179] on textarea "I think it depends on what next steps you want to take, but I'd definitely try …" at bounding box center [368, 192] width 358 height 84
drag, startPoint x: 329, startPoint y: 180, endPoint x: 293, endPoint y: 180, distance: 36.4
click at [293, 180] on textarea "I think it depends on what next steps you want to take, but I'd definitely try …" at bounding box center [368, 192] width 358 height 84
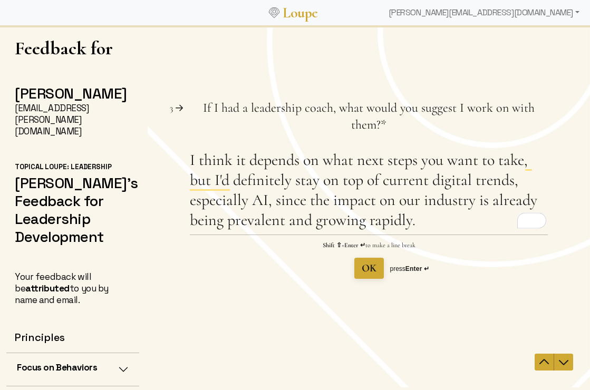
click at [519, 182] on textarea "I think it depends on what next steps you want to take, but I'd definitely stay…" at bounding box center [368, 192] width 358 height 84
click at [416, 176] on textarea "I think it depends on what next steps you want to take, but I'd definitely stay…" at bounding box center [368, 192] width 358 height 84
click at [450, 182] on textarea "I think it depends on what next steps you want to take, but I'd definitely stay…" at bounding box center [368, 192] width 358 height 84
click at [494, 174] on textarea "I think it depends on what next steps you want to take, but I'd definitely stay…" at bounding box center [368, 192] width 358 height 84
click at [477, 181] on textarea "I think it depends on what next steps you want to take, but I'd definitely stay…" at bounding box center [368, 192] width 358 height 84
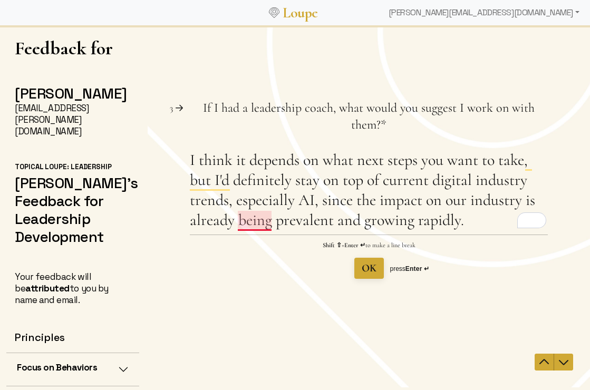
click at [242, 221] on textarea "I think it depends on what next steps you want to take, but I'd definitely stay…" at bounding box center [368, 192] width 358 height 84
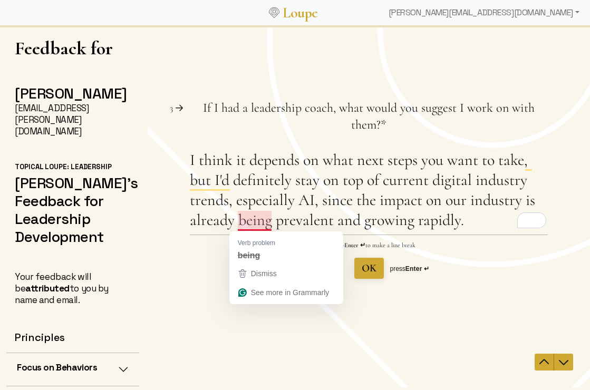
click at [263, 221] on textarea "I think it depends on what next steps you want to take, but I'd definitely stay…" at bounding box center [368, 192] width 358 height 84
click at [332, 210] on textarea "I think it depends on what next steps you want to take, but I'd definitely stay…" at bounding box center [368, 192] width 358 height 84
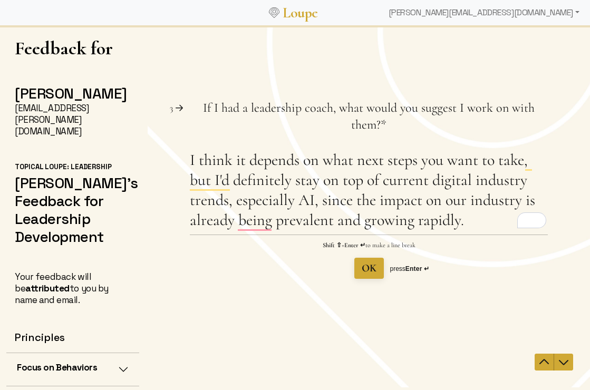
click at [384, 206] on textarea "I think it depends on what next steps you want to take, but I'd definitely stay…" at bounding box center [368, 192] width 358 height 84
click at [469, 220] on textarea "I think it depends on what next steps you want to take, but I'd definitely stay…" at bounding box center [368, 192] width 358 height 84
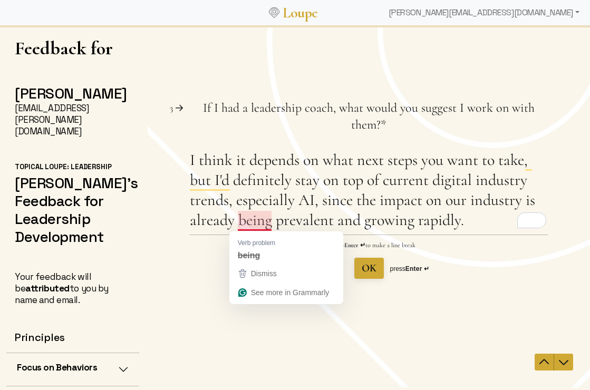
drag, startPoint x: 471, startPoint y: 214, endPoint x: 236, endPoint y: 218, distance: 235.2
click at [236, 218] on textarea "I think it depends on what next steps you want to take, but I'd definitely stay…" at bounding box center [368, 192] width 358 height 84
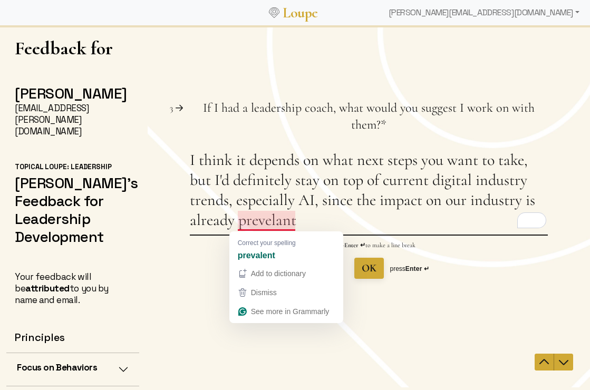
drag, startPoint x: 300, startPoint y: 221, endPoint x: 239, endPoint y: 224, distance: 61.7
click at [238, 224] on textarea "I think it depends on what next steps you want to take, but I'd definitely stay…" at bounding box center [368, 192] width 358 height 84
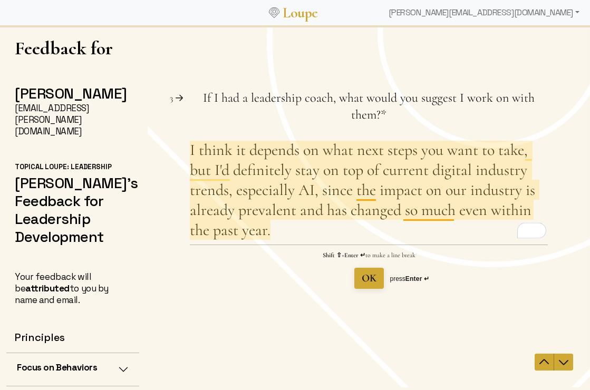
click at [367, 192] on textarea "I think it depends on what next steps you want to take, but I'd definitely stay…" at bounding box center [368, 192] width 358 height 104
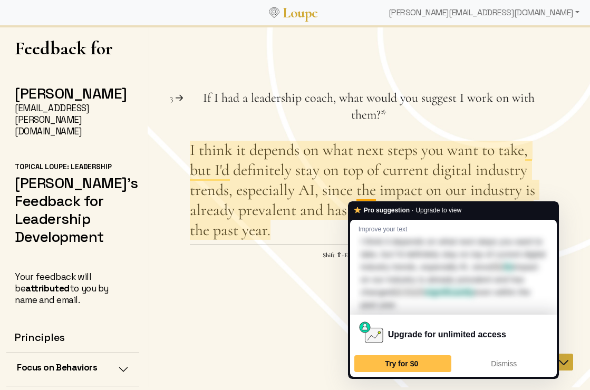
click at [261, 223] on textarea "I think it depends on what next steps you want to take, but I'd definitely stay…" at bounding box center [368, 192] width 358 height 104
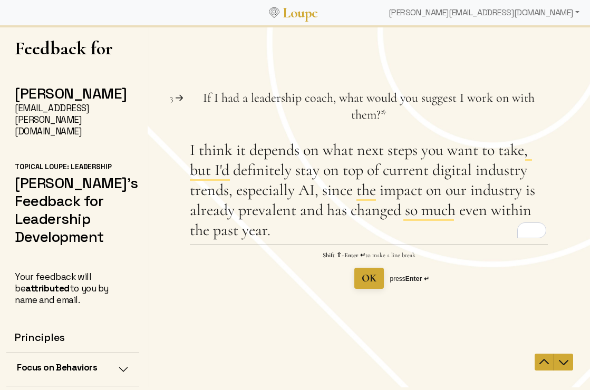
click at [519, 186] on textarea "I think it depends on what next steps you want to take, but I'd definitely stay…" at bounding box center [368, 192] width 358 height 104
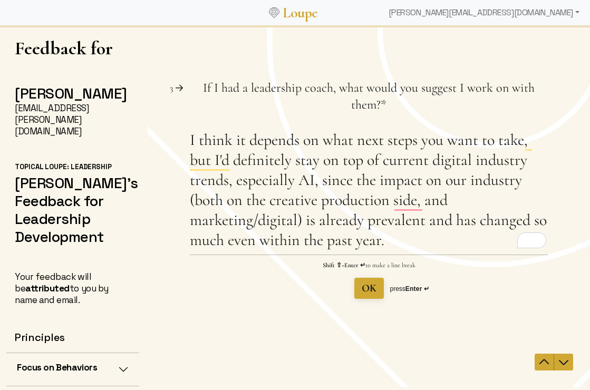
click at [255, 201] on textarea "I think it depends on what next steps you want to take, but I'd definitely stay…" at bounding box center [368, 192] width 358 height 124
click at [269, 203] on textarea "I think it depends on what next steps you want to take, but I'd definitely stay…" at bounding box center [368, 192] width 358 height 124
click at [292, 225] on textarea "I think it depends on what next steps you want to take, but I'd definitely stay…" at bounding box center [368, 192] width 358 height 124
click at [347, 221] on textarea "I think it depends on what next steps you want to take, but I'd definitely stay…" at bounding box center [368, 192] width 358 height 124
click at [311, 227] on textarea "I think it depends on what next steps you want to take, but I'd definitely stay…" at bounding box center [368, 192] width 358 height 124
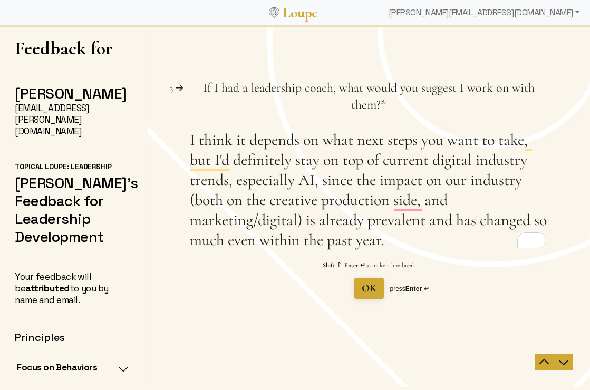
click at [364, 216] on textarea "I think it depends on what next steps you want to take, but I'd definitely stay…" at bounding box center [368, 192] width 358 height 124
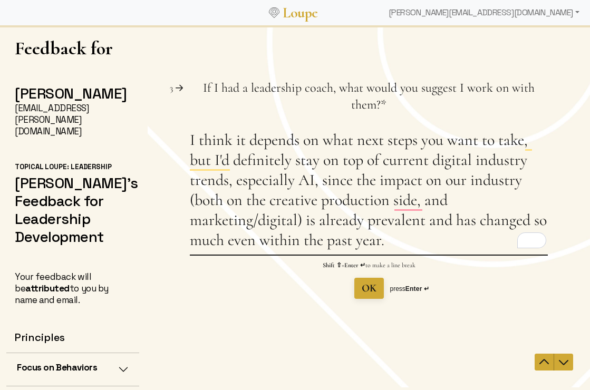
click at [515, 176] on textarea "I think it depends on what next steps you want to take, but I'd definitely stay…" at bounding box center [368, 192] width 358 height 124
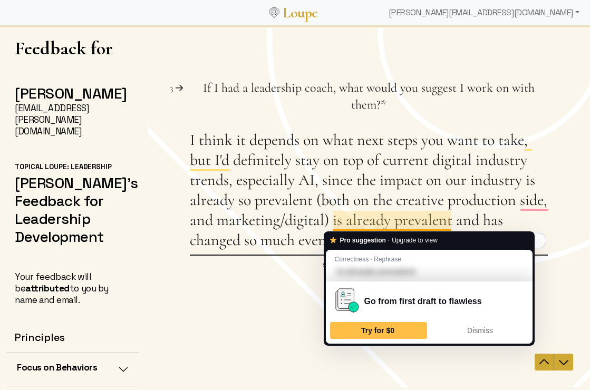
drag, startPoint x: 329, startPoint y: 219, endPoint x: 454, endPoint y: 219, distance: 124.4
click at [454, 219] on textarea "I think it depends on what next steps you want to take, but I'd definitely stay…" at bounding box center [368, 192] width 358 height 124
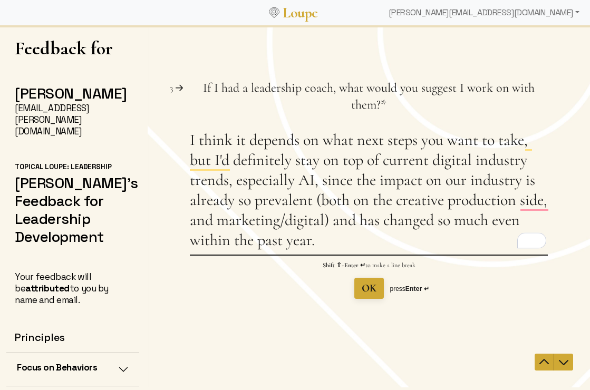
click at [315, 246] on textarea "I think it depends on what next steps you want to take, but I'd definitely stay…" at bounding box center [368, 192] width 358 height 124
drag, startPoint x: 382, startPoint y: 220, endPoint x: 376, endPoint y: 238, distance: 18.3
click at [376, 238] on textarea "I think it depends on what next steps you want to take, but I'd definitely stay…" at bounding box center [368, 192] width 358 height 124
type textarea "I think it depends on what next steps you want to take, but I'd definitely stay…"
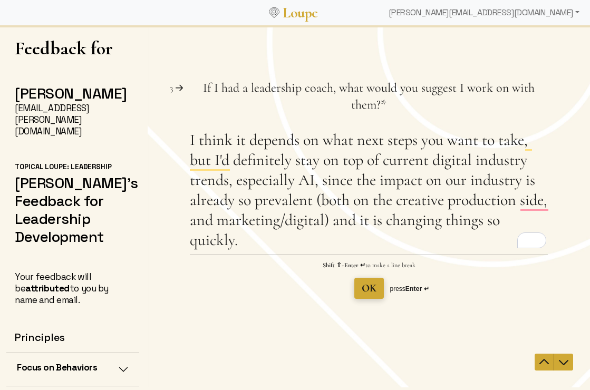
click at [371, 293] on span "OK" at bounding box center [368, 288] width 15 height 13
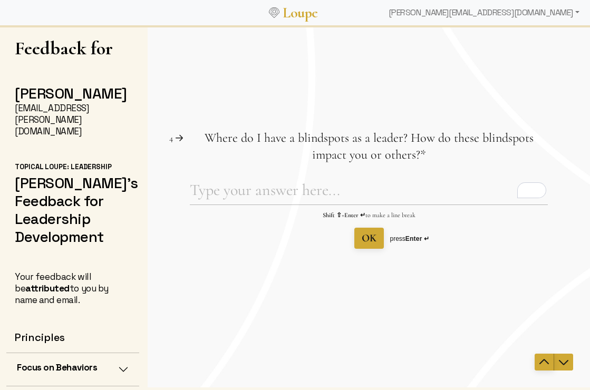
click at [541, 362] on icon "Navigate to previous question" at bounding box center [543, 361] width 9 height 5
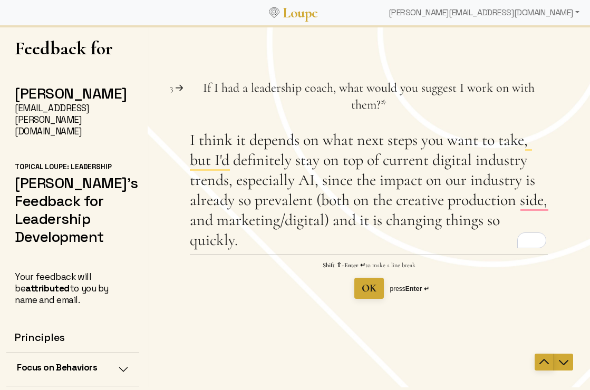
click at [541, 362] on icon "Navigate to previous question" at bounding box center [543, 361] width 9 height 5
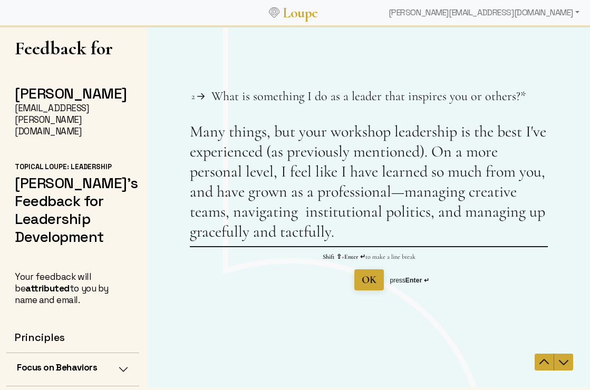
click at [541, 362] on icon "Navigate to previous question" at bounding box center [543, 361] width 9 height 5
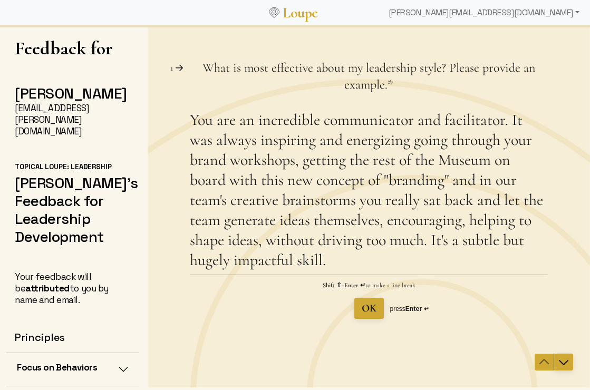
click at [567, 364] on icon "Navigate to next question" at bounding box center [563, 362] width 13 height 13
click at [567, 363] on icon "Navigate to next question" at bounding box center [563, 362] width 13 height 13
click at [562, 360] on icon "Navigate to next question" at bounding box center [563, 362] width 13 height 13
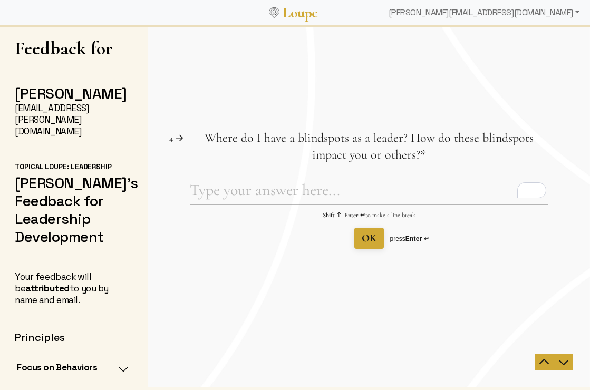
click at [420, 239] on strong "Enter ↵" at bounding box center [417, 238] width 24 height 7
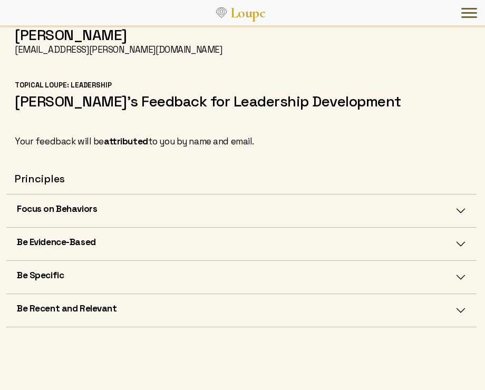
scroll to position [6, 0]
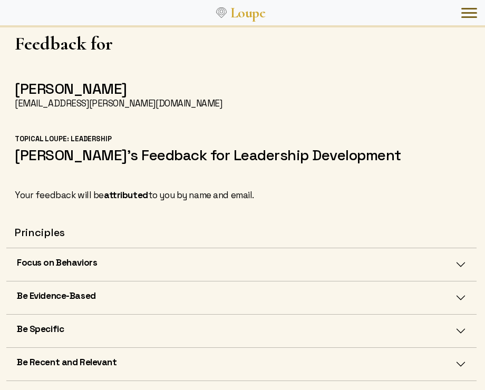
click at [463, 276] on button "Focus on Behaviors" at bounding box center [241, 264] width 470 height 33
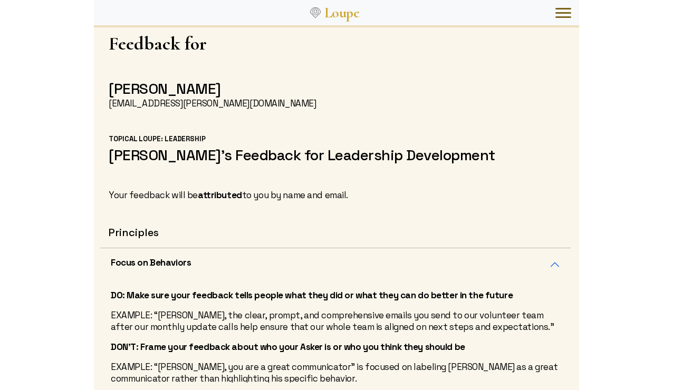
scroll to position [2, 0]
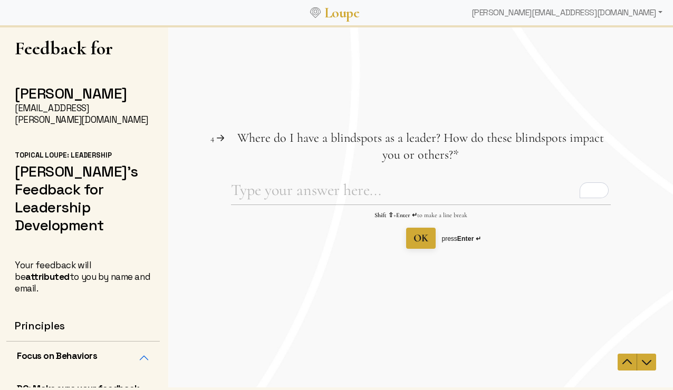
click at [361, 190] on textarea "Where do I have a blindspots as a leader? How do these blindspots impact you or…" at bounding box center [421, 192] width 380 height 24
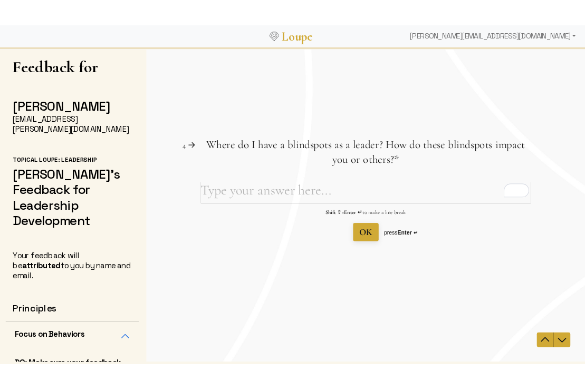
scroll to position [0, 0]
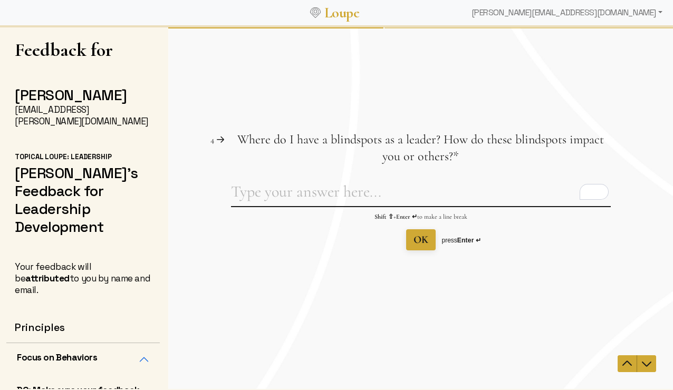
click at [317, 195] on textarea "Where do I have a blindspots as a leader? How do these blindspots impact you or…" at bounding box center [421, 194] width 380 height 24
click at [294, 193] on textarea "Where do I have a blindspots as a leader? How do these blindspots impact you or…" at bounding box center [421, 194] width 380 height 24
click at [474, 194] on textarea "Where do I have a blindspots as a leader? How do these blindspots impact you or…" at bounding box center [421, 194] width 380 height 24
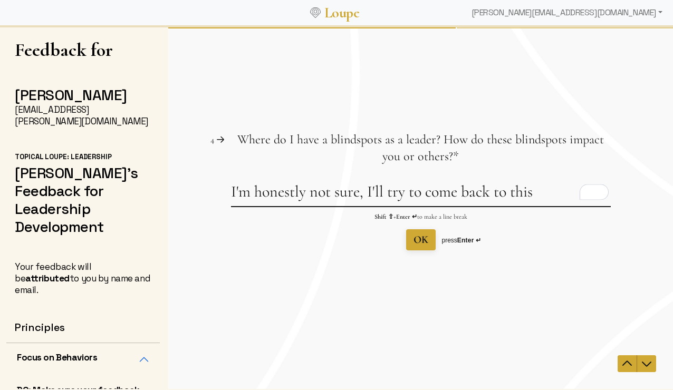
type textarea "I'm honestly not sure, I'll try to come back to this"
click at [628, 366] on icon "Navigate to next question" at bounding box center [646, 363] width 13 height 13
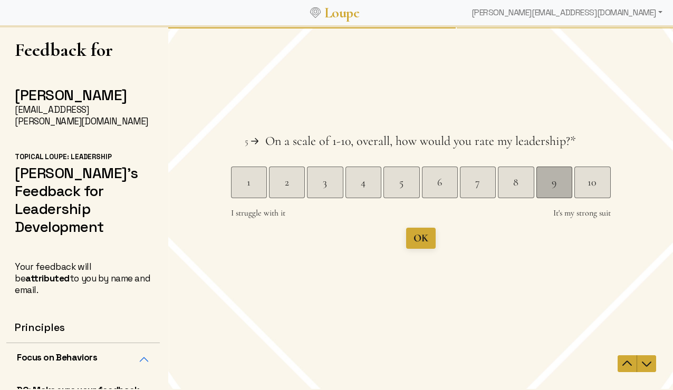
click at [553, 181] on div "9" at bounding box center [553, 182] width 35 height 15
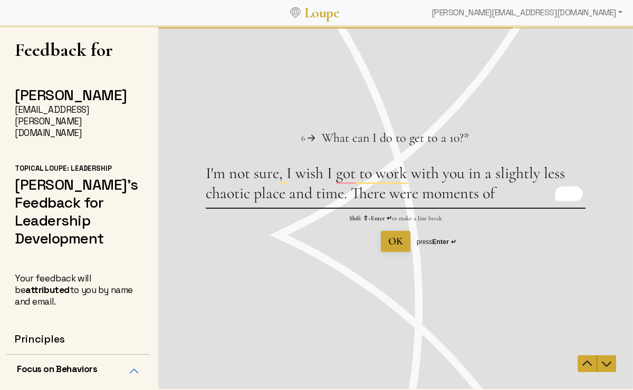
click at [440, 195] on textarea "I'm not sure, I wish I got to work with you in a slightly less chaotic place an…" at bounding box center [396, 185] width 380 height 44
click at [506, 194] on textarea "I'm not sure, I wish I got to work with you in a slightly less chaotic place an…" at bounding box center [396, 185] width 380 height 44
drag, startPoint x: 539, startPoint y: 176, endPoint x: 492, endPoint y: 177, distance: 46.4
click at [492, 177] on textarea "I'm not sure, I wish I got to work with you in a slightly less chaotic place an…" at bounding box center [396, 185] width 380 height 44
click at [466, 195] on textarea "I'm not sure, I wish I got to work with you in a less chaotic place and time. T…" at bounding box center [396, 185] width 380 height 44
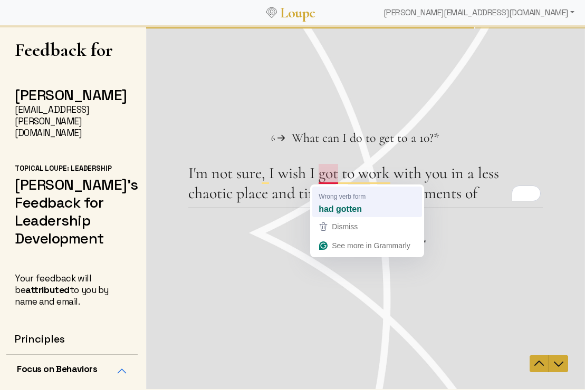
click at [346, 206] on strong "had gotten" at bounding box center [339, 209] width 43 height 12
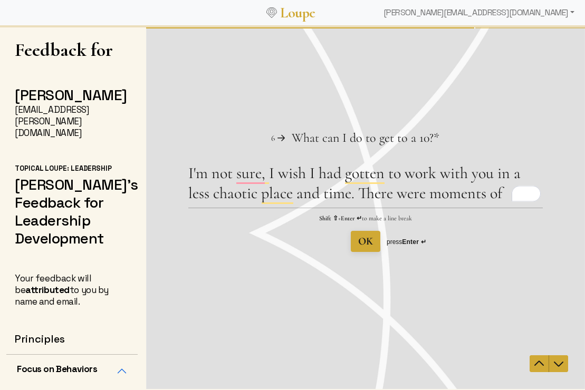
click at [363, 197] on textarea "I'm not sure, I wish I had gotten to work with you in a less chaotic place and …" at bounding box center [365, 185] width 354 height 44
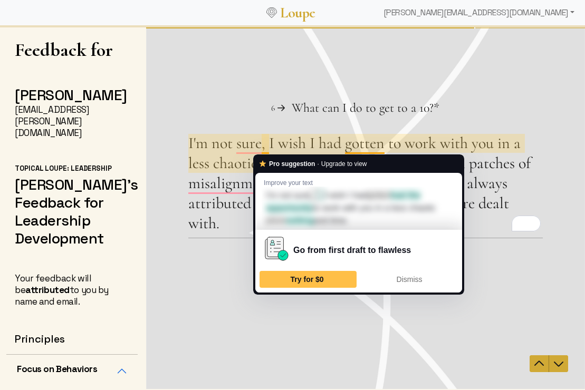
click at [265, 146] on textarea "I'm not sure, I wish I had gotten to work with you in a less chaotic place and …" at bounding box center [365, 185] width 354 height 104
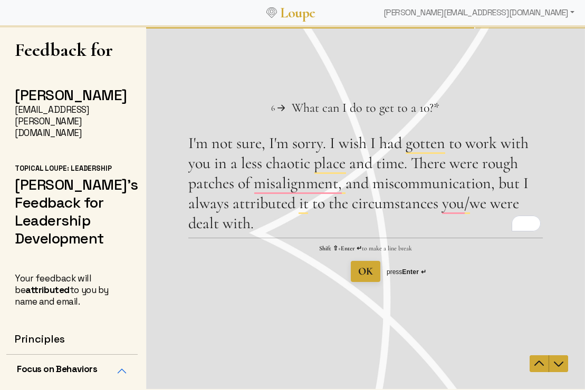
click at [348, 181] on textarea "I'm not sure, I'm sorry. I wish I had gotten to work with you in a less chaotic…" at bounding box center [365, 185] width 354 height 104
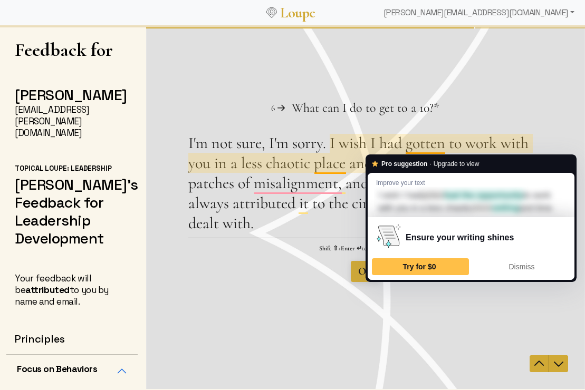
click at [525, 152] on textarea "I'm not sure, I'm sorry. I wish I had gotten to work with you in a less chaotic…" at bounding box center [365, 185] width 354 height 104
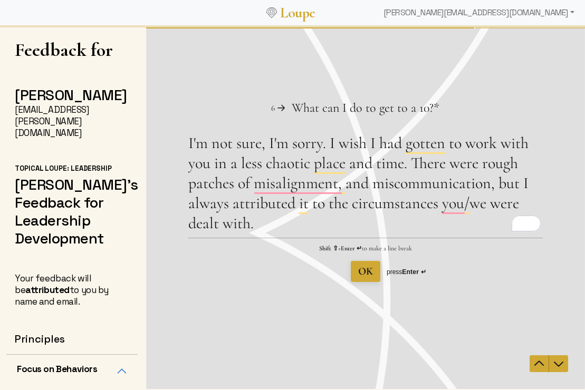
click at [372, 185] on textarea "I'm not sure, I'm sorry. I wish I had gotten to work with you in a less chaotic…" at bounding box center [365, 185] width 354 height 104
drag, startPoint x: 347, startPoint y: 183, endPoint x: 474, endPoint y: 187, distance: 127.6
click at [474, 187] on textarea "I'm not sure, I'm sorry. I wish I had gotten to work with you in a less chaotic…" at bounding box center [365, 185] width 354 height 104
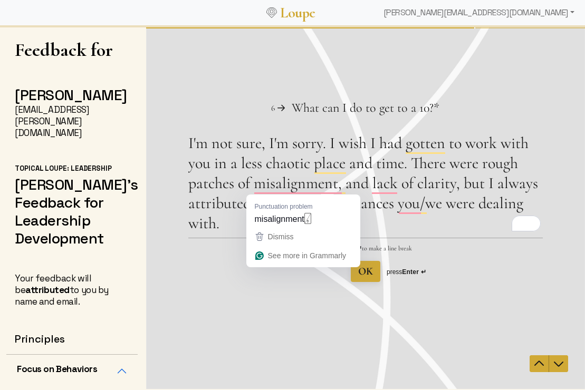
click at [369, 192] on textarea "I'm not sure, I'm sorry. I wish I had gotten to work with you in a less chaotic…" at bounding box center [365, 185] width 354 height 104
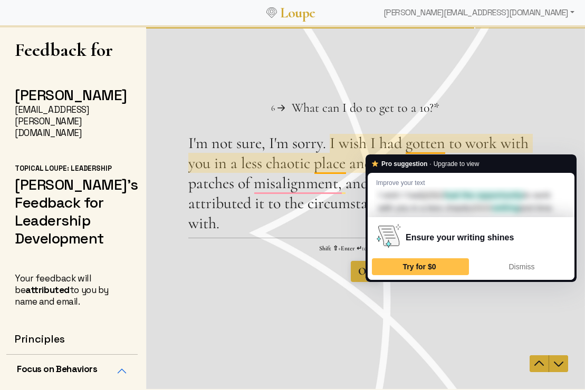
click at [268, 223] on textarea "I'm not sure, I'm sorry. I wish I had gotten to work with you in a less chaotic…" at bounding box center [365, 185] width 354 height 104
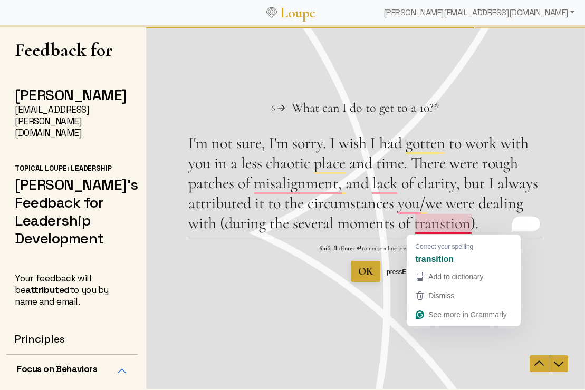
click at [447, 227] on textarea "I'm not sure, I'm sorry. I wish I had gotten to work with you in a less chaotic…" at bounding box center [365, 185] width 354 height 104
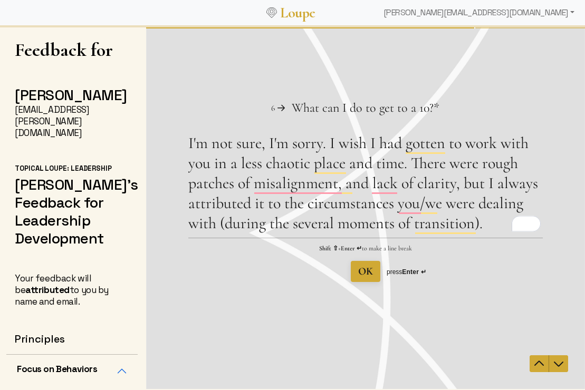
click at [397, 229] on textarea "I'm not sure, I'm sorry. I wish I had gotten to work with you in a less chaotic…" at bounding box center [365, 185] width 354 height 104
drag, startPoint x: 408, startPoint y: 229, endPoint x: 438, endPoint y: 237, distance: 31.2
click at [410, 229] on textarea "I'm not sure, I'm sorry. I wish I had gotten to work with you in a less chaotic…" at bounding box center [365, 185] width 354 height 104
click at [486, 223] on textarea "I'm not sure, I'm sorry. I wish I had gotten to work with you in a less chaotic…" at bounding box center [365, 185] width 354 height 104
click at [491, 223] on textarea "I'm not sure, I'm sorry. I wish I had gotten to work with you in a less chaotic…" at bounding box center [365, 185] width 354 height 104
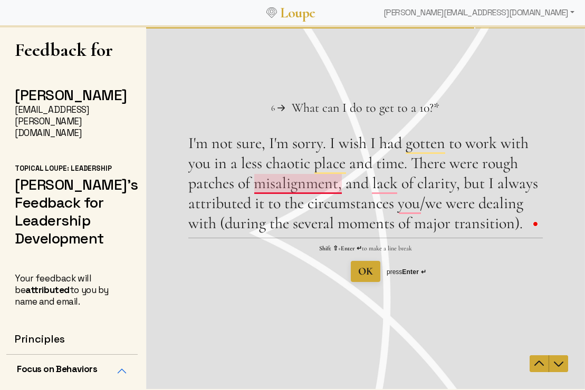
click at [336, 174] on textarea "I'm not sure, I'm sorry. I wish I had gotten to work with you in a less chaotic…" at bounding box center [365, 185] width 354 height 104
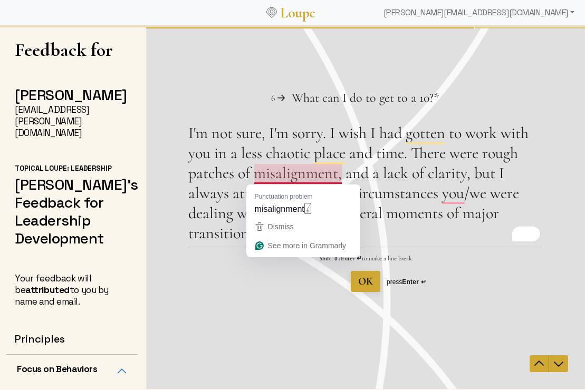
click at [319, 174] on textarea "I'm not sure, I'm sorry. I wish I had gotten to work with you in a less chaotic…" at bounding box center [365, 185] width 354 height 124
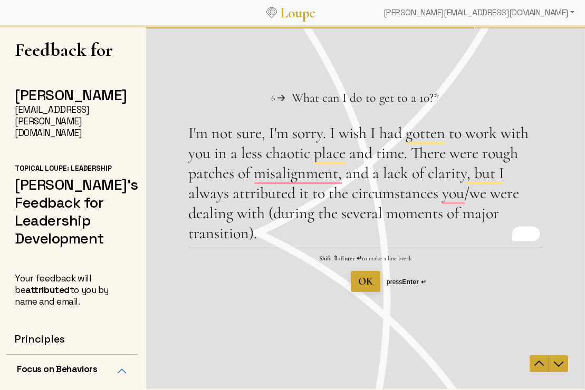
click at [413, 176] on textarea "I'm not sure, I'm sorry. I wish I had gotten to work with you in a less chaotic…" at bounding box center [365, 185] width 354 height 124
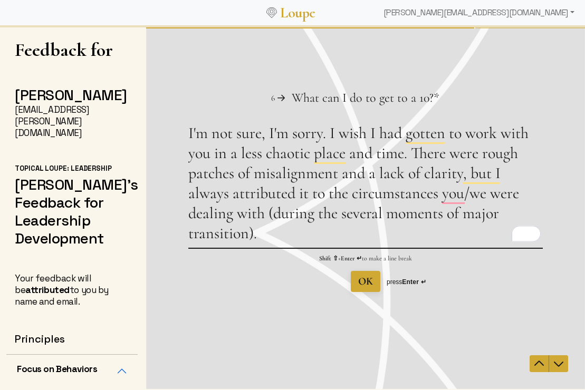
click at [354, 203] on textarea "I'm not sure, I'm sorry. I wish I had gotten to work with you in a less chaotic…" at bounding box center [365, 185] width 354 height 124
click at [287, 234] on textarea "I'm not sure, I'm sorry. I wish I had gotten to work with you in a less chaotic…" at bounding box center [365, 185] width 354 height 124
drag, startPoint x: 329, startPoint y: 132, endPoint x: 413, endPoint y: 152, distance: 85.7
click at [413, 152] on textarea "I'm not sure, I'm sorry. I wish I had gotten to work with you in a less chaotic…" at bounding box center [365, 185] width 354 height 124
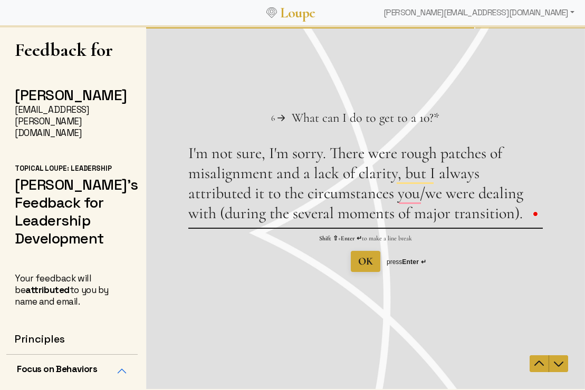
click at [524, 216] on textarea "I'm not sure, I'm sorry. There were rough patches of misalignment and a lack of…" at bounding box center [365, 185] width 354 height 84
paste textarea "I wish I had gotten to work with you in a less chaotic place and time."
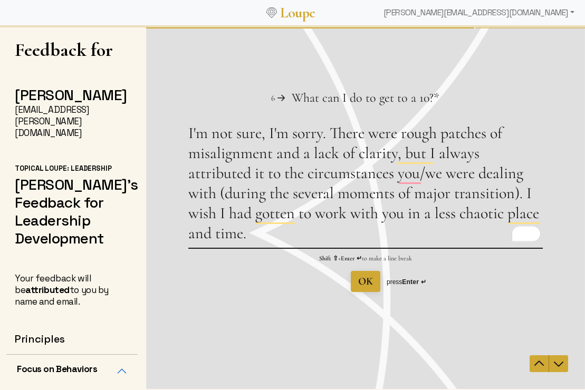
click at [323, 135] on textarea "I'm not sure, I'm sorry. There were rough patches of misalignment and a lack of…" at bounding box center [365, 185] width 354 height 124
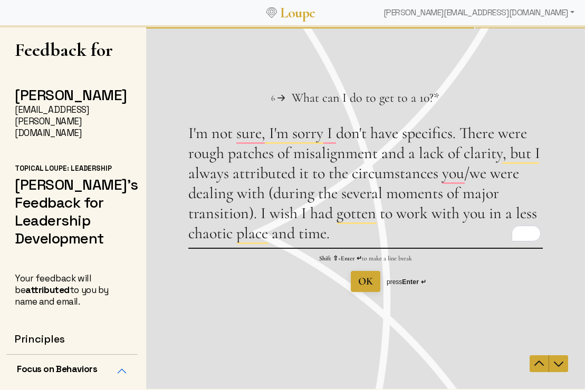
click at [535, 135] on textarea "I'm not sure, I'm sorry I don't have specifics. There were rough patches of mis…" at bounding box center [365, 185] width 354 height 124
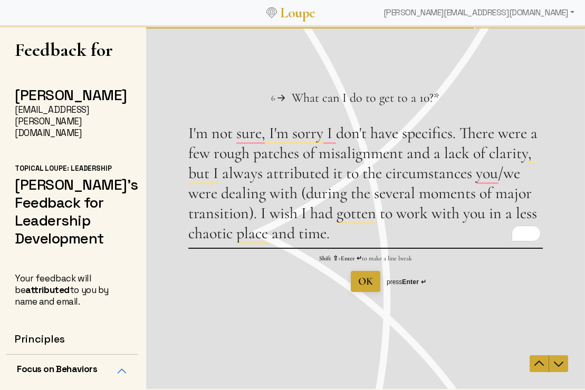
click at [260, 214] on textarea "I'm not sure, I'm sorry I don't have specifics. There were a few rough patches …" at bounding box center [365, 185] width 354 height 124
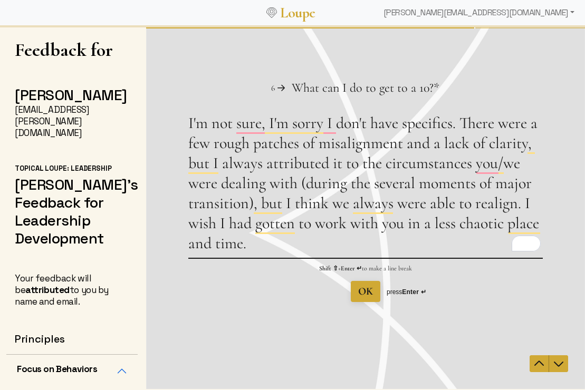
click at [274, 229] on textarea "I'm not sure, I'm sorry I don't have specifics. There were a few rough patches …" at bounding box center [365, 185] width 354 height 144
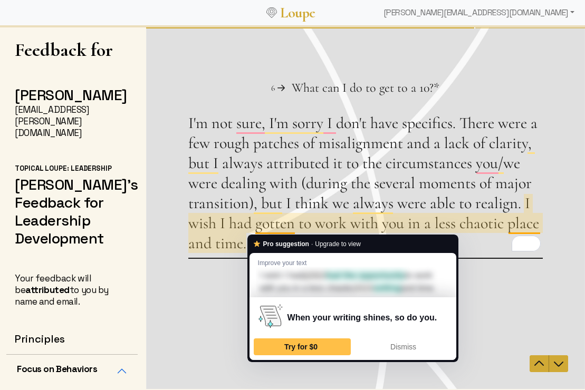
click at [289, 213] on textarea "I'm not sure, I'm sorry I don't have specifics. There were a few rough patches …" at bounding box center [365, 185] width 354 height 144
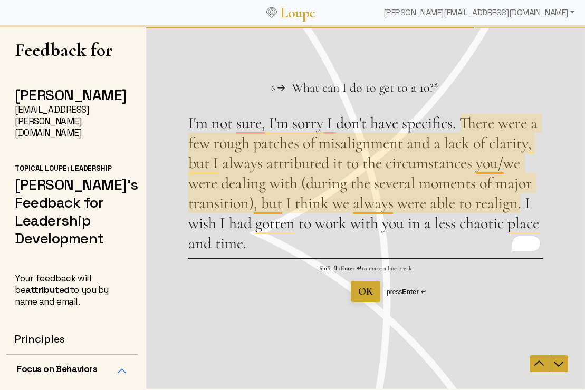
click at [342, 197] on textarea "I'm not sure, I'm sorry I don't have specifics. There were a few rough patches …" at bounding box center [365, 185] width 354 height 144
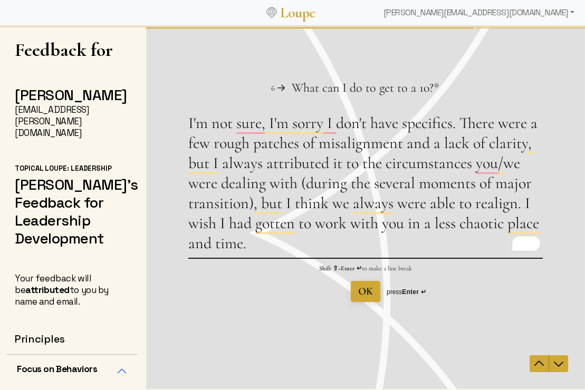
click at [245, 225] on textarea "I'm not sure, I'm sorry I don't have specifics. There were a few rough patches …" at bounding box center [365, 185] width 354 height 144
click at [297, 227] on textarea "I'm not sure, I'm sorry I don't have specifics. There were a few rough patches …" at bounding box center [365, 185] width 354 height 144
click at [283, 242] on textarea "I'm not sure, I'm sorry I don't have specifics. There were a few rough patches …" at bounding box center [365, 185] width 354 height 144
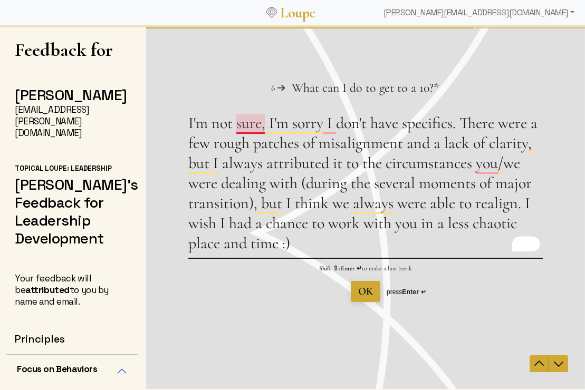
click at [253, 126] on textarea "I'm not sure, I'm sorry I don't have specifics. There were a few rough patches …" at bounding box center [365, 185] width 354 height 144
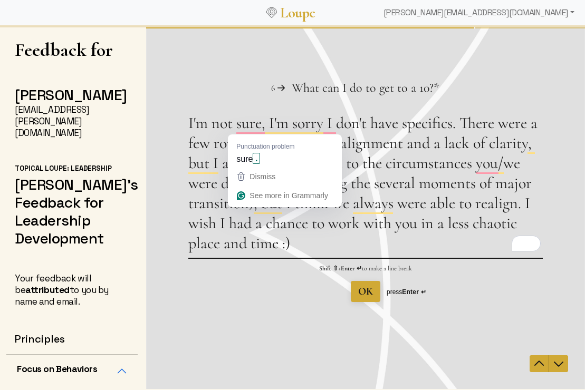
click at [400, 154] on textarea "I'm not sure, I'm sorry I don't have specifics. There were a few rough patches …" at bounding box center [365, 185] width 354 height 144
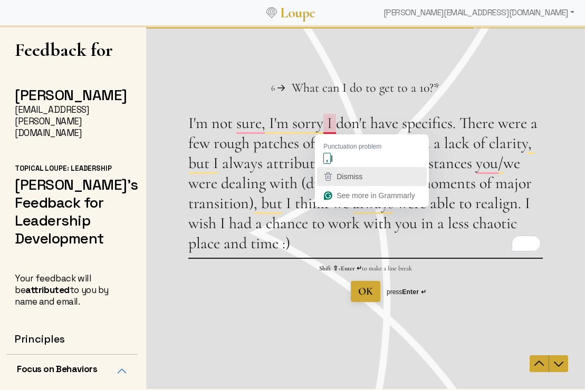
click at [323, 127] on textarea "I'm not sure, I'm sorry I don't have specifics. There were a few rough patches …" at bounding box center [365, 185] width 354 height 144
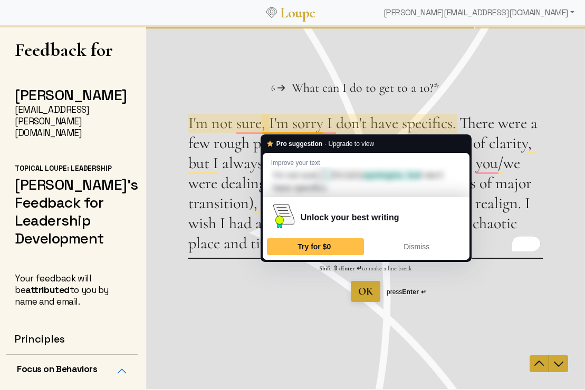
click at [262, 127] on textarea "I'm not sure, I'm sorry I don't have specifics. There were a few rough patches …" at bounding box center [365, 185] width 354 height 144
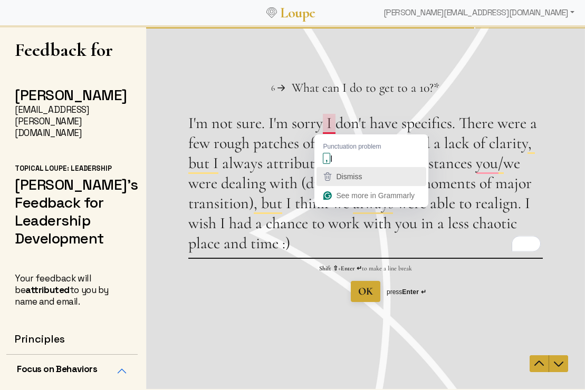
click at [320, 124] on textarea "I'm not sure. I'm sorry I don't have specifics. There were a few rough patches …" at bounding box center [365, 185] width 354 height 144
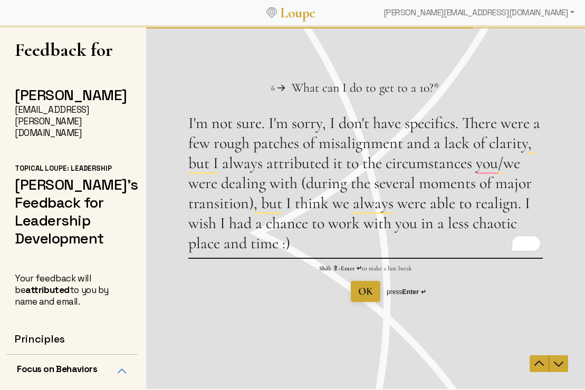
click at [237, 224] on textarea "I'm not sure. I'm sorry, I don't have specifics. There were a few rough patches…" at bounding box center [365, 185] width 354 height 144
click at [527, 206] on textarea "I'm not sure. I'm sorry, I don't have specifics. There were a few rough patches…" at bounding box center [365, 185] width 354 height 144
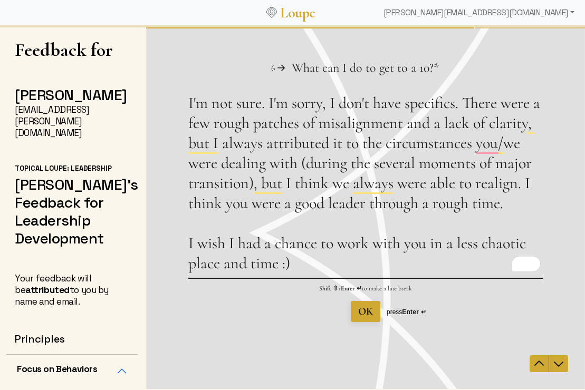
click at [286, 209] on textarea "I'm not sure. I'm sorry, I don't have specifics. There were a few rough patches…" at bounding box center [365, 185] width 354 height 185
click at [432, 211] on textarea "I'm not sure. I'm sorry, I don't have specifics. There were a few rough patches…" at bounding box center [365, 185] width 354 height 185
click at [309, 261] on textarea "I'm not sure. I'm sorry, I don't have specifics. There were a few rough patches…" at bounding box center [365, 185] width 354 height 185
type textarea "I'm not sure. I'm sorry, I don't have specifics. There were a few rough patches…"
click at [364, 311] on span "OK" at bounding box center [365, 311] width 15 height 13
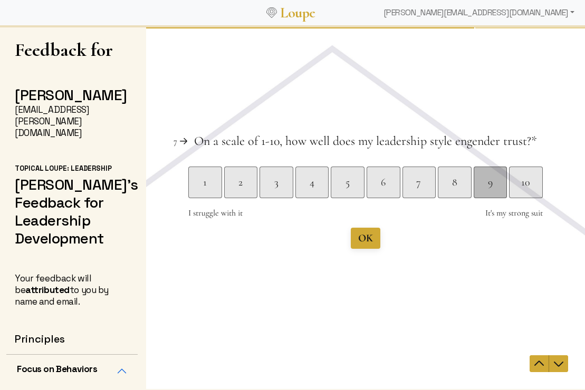
click at [497, 187] on div "9" at bounding box center [489, 182] width 33 height 15
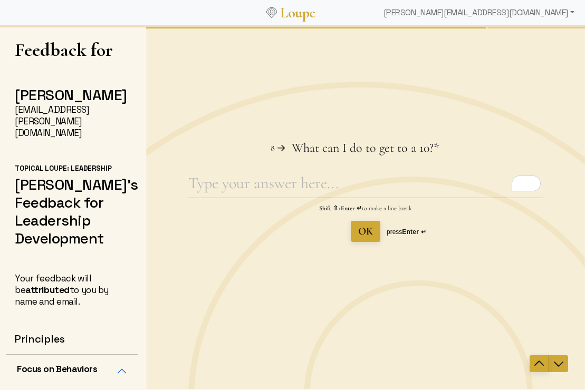
click at [536, 365] on icon "Navigate to previous question" at bounding box center [538, 363] width 13 height 13
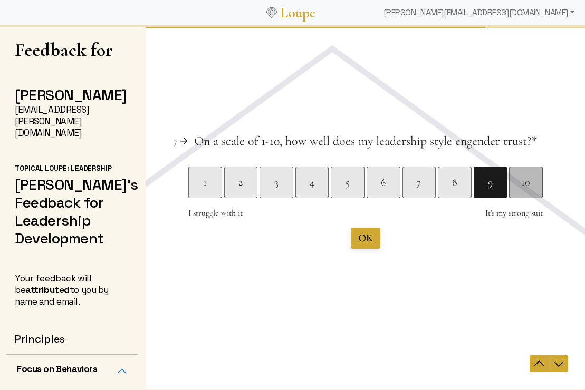
click at [535, 189] on div "10" at bounding box center [525, 182] width 33 height 15
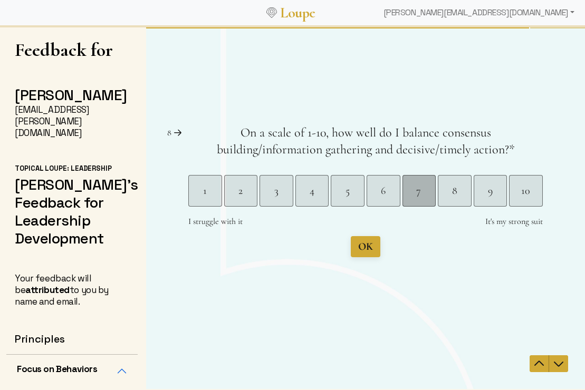
click at [421, 190] on div "7" at bounding box center [418, 190] width 33 height 15
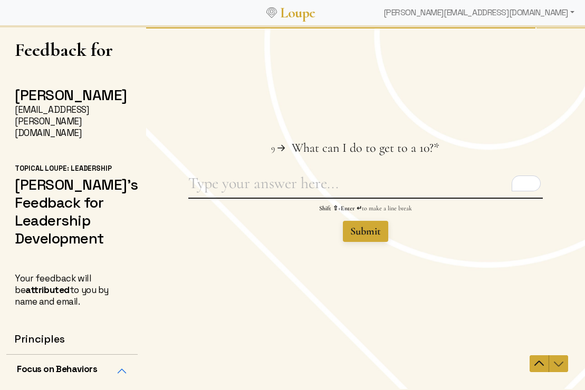
click at [376, 180] on textarea "What can I do to get to a 10? This question is required." at bounding box center [365, 185] width 354 height 24
type textarea "T"
type textarea "I"
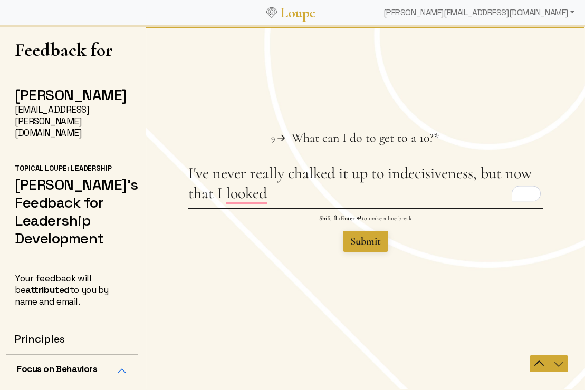
drag, startPoint x: 387, startPoint y: 175, endPoint x: 287, endPoint y: 176, distance: 99.6
click at [287, 176] on textarea "I've never really chalked it up to indecisiveness, but now that I looked" at bounding box center [365, 185] width 354 height 44
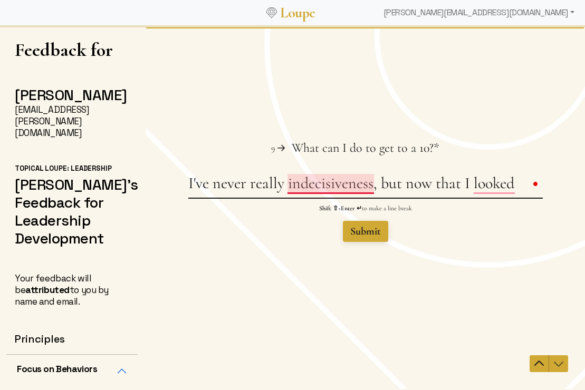
click at [382, 185] on textarea "I've never really indecisiveness, but now that I looked" at bounding box center [365, 185] width 354 height 24
drag, startPoint x: 460, startPoint y: 188, endPoint x: 198, endPoint y: 187, distance: 262.0
click at [198, 187] on textarea "I've never really indecisiveness, but now that I looked" at bounding box center [365, 185] width 354 height 24
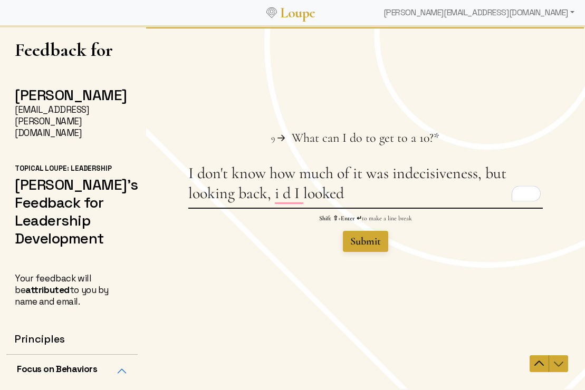
type textarea "I don't know how much of it was indecisiveness, but looking back, i d I looked"
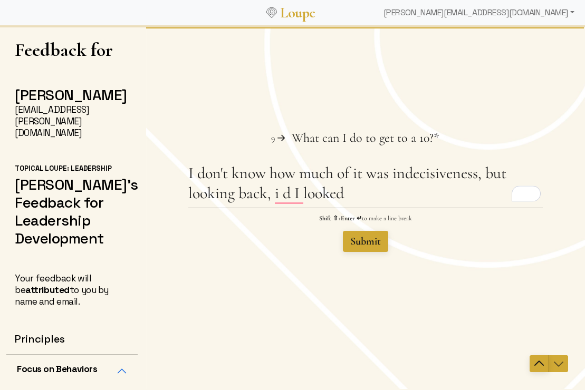
click at [535, 358] on icon "Navigate to previous question" at bounding box center [538, 363] width 13 height 13
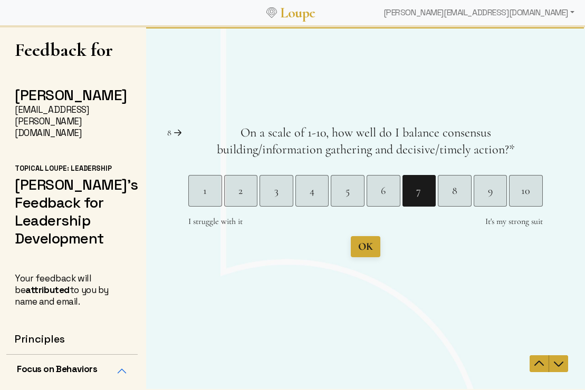
click at [249, 134] on span "On a scale of 1-10, how well do I balance consensus building/information gather…" at bounding box center [363, 141] width 292 height 32
click at [518, 187] on div "10" at bounding box center [525, 190] width 33 height 15
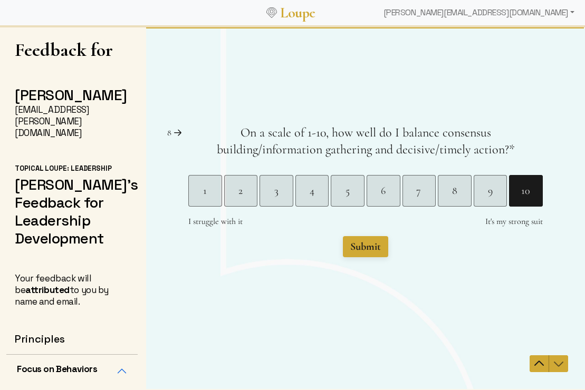
click at [556, 364] on nav at bounding box center [548, 363] width 38 height 17
click at [542, 364] on icon "Navigate to previous question" at bounding box center [538, 363] width 9 height 5
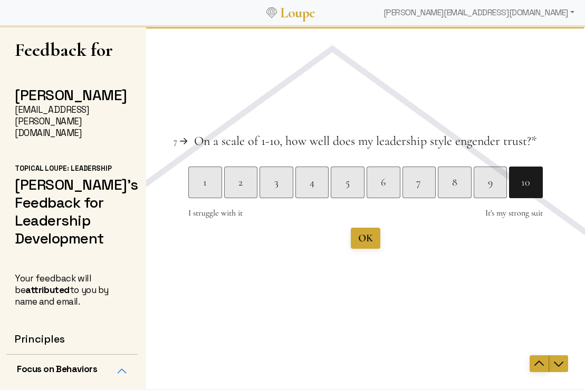
click at [542, 364] on icon "Navigate to previous question" at bounding box center [538, 363] width 13 height 13
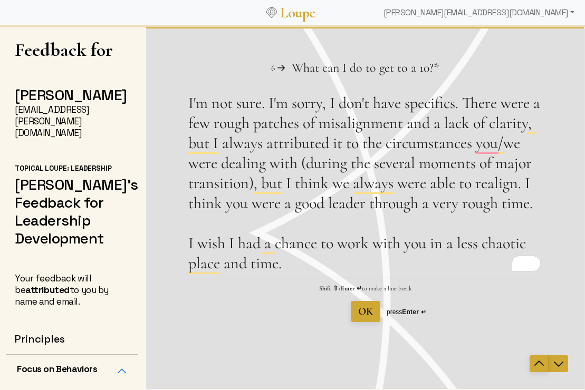
click at [542, 364] on icon "Navigate to previous question" at bounding box center [538, 363] width 13 height 13
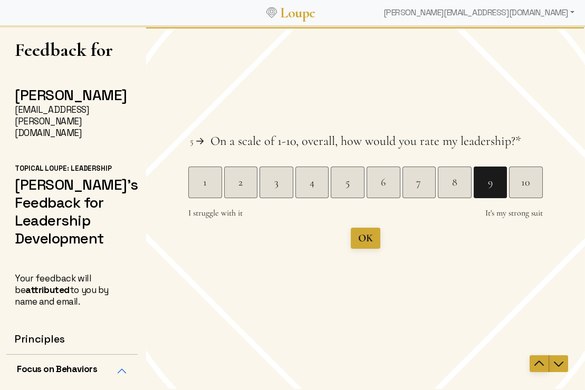
click at [542, 367] on icon "Navigate to previous question" at bounding box center [538, 363] width 13 height 13
click at [537, 366] on icon "Navigate to previous question" at bounding box center [538, 363] width 13 height 13
click at [531, 364] on span "Navigate to previous question" at bounding box center [538, 363] width 19 height 13
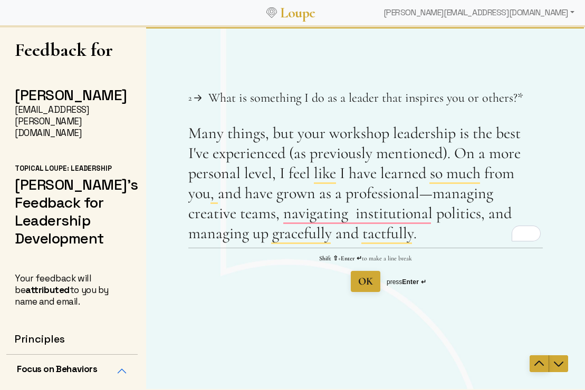
click at [538, 362] on icon "Navigate to previous question" at bounding box center [538, 363] width 9 height 5
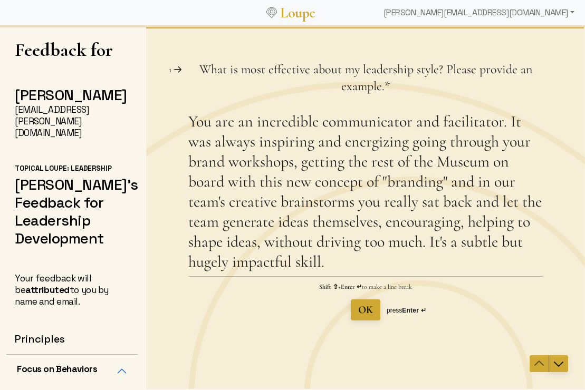
click at [560, 365] on icon "Navigate to next question" at bounding box center [558, 363] width 13 height 13
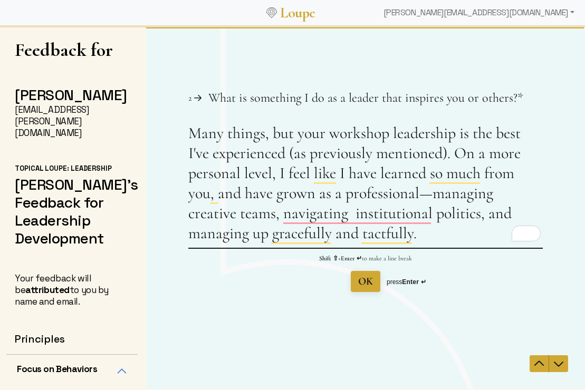
click at [450, 153] on textarea "Many things, but your workshop leadership is the best I've experienced (as prev…" at bounding box center [365, 185] width 354 height 124
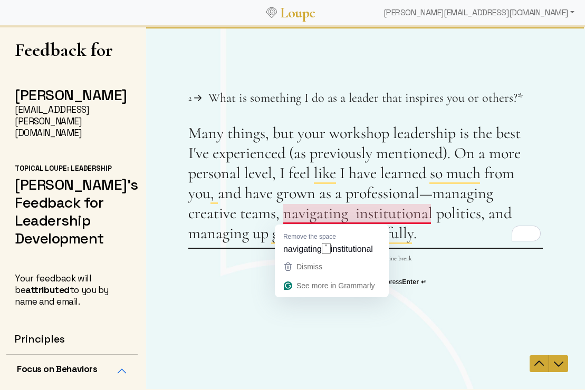
click at [421, 197] on textarea "Many things, but your workshop leadership is the best I've experienced (as prev…" at bounding box center [365, 185] width 354 height 124
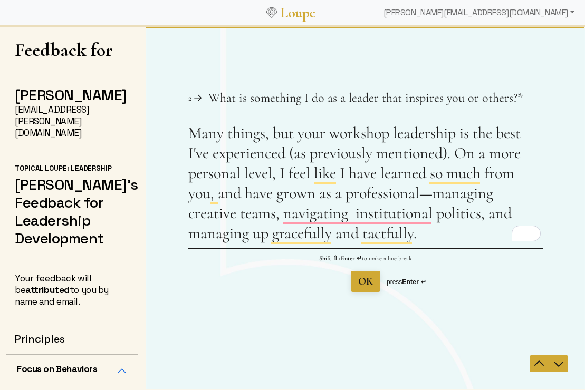
click at [207, 198] on textarea "Many things, but your workshop leadership is the best I've experienced (as prev…" at bounding box center [365, 185] width 354 height 124
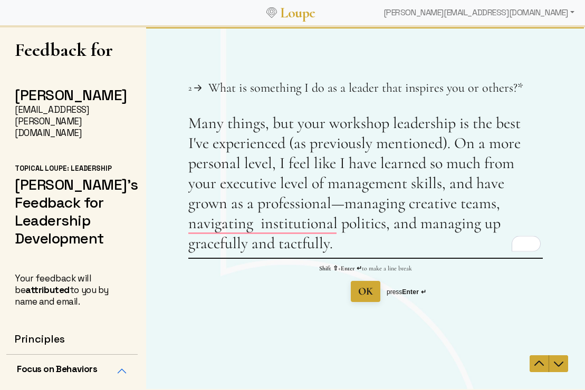
drag, startPoint x: 329, startPoint y: 183, endPoint x: 277, endPoint y: 183, distance: 51.7
click at [277, 183] on textarea "Many things, but your workshop leadership is the best I've experienced (as prev…" at bounding box center [365, 185] width 354 height 144
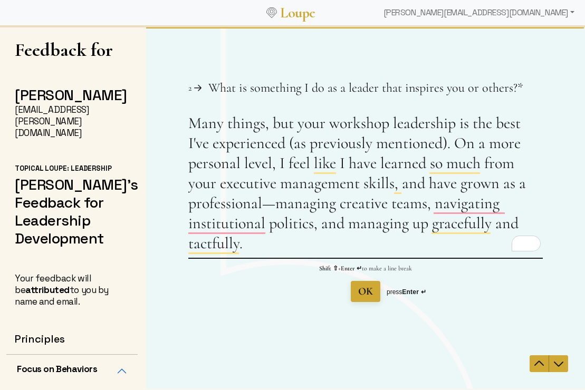
click at [413, 226] on textarea "Many things, but your workshop leadership is the best I've experienced (as prev…" at bounding box center [365, 185] width 354 height 144
type textarea "Many things, but your workshop leadership is the best I've experienced (as prev…"
click at [562, 367] on icon "Navigate to next question" at bounding box center [558, 363] width 13 height 13
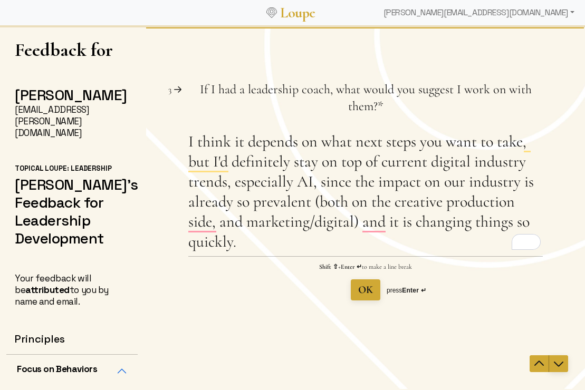
click at [557, 365] on icon "Navigate to next question" at bounding box center [558, 364] width 9 height 5
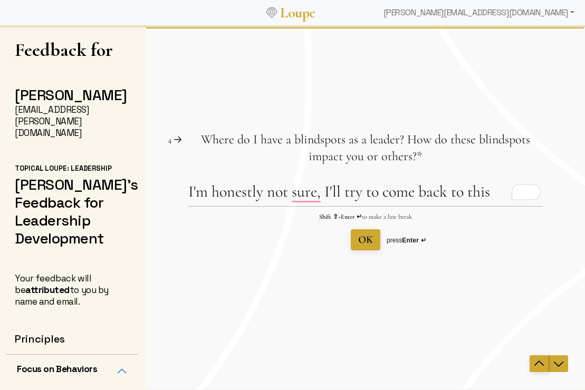
click at [540, 361] on icon "Navigate to previous question" at bounding box center [538, 363] width 13 height 13
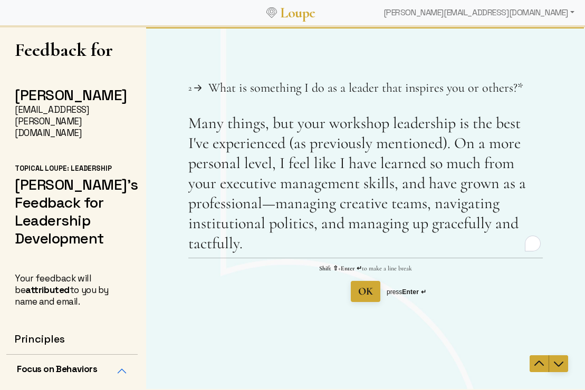
click at [567, 363] on span "Navigate to next question" at bounding box center [558, 363] width 19 height 13
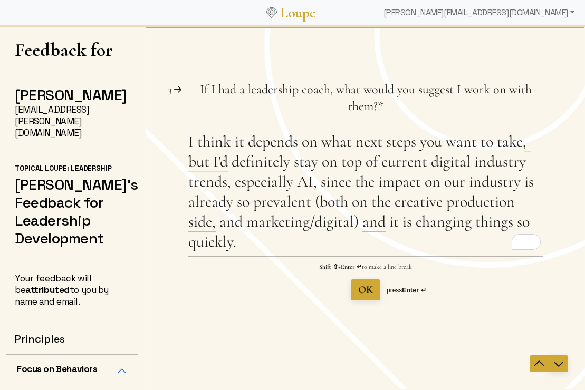
click at [559, 363] on icon "Navigate to next question" at bounding box center [558, 363] width 13 height 13
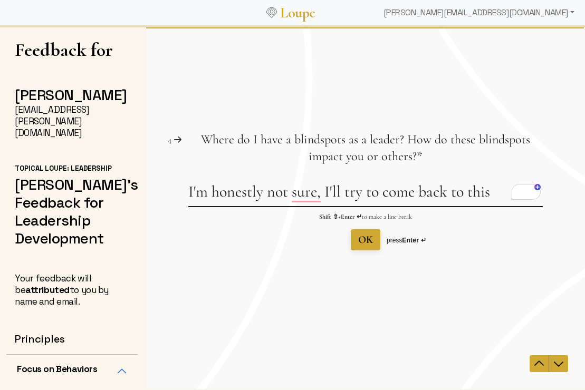
click at [426, 191] on textarea "I'm honestly not sure, I'll try to come back to this" at bounding box center [365, 194] width 354 height 24
click at [425, 195] on textarea "I'm honestly not sure, I'll try to come back to this" at bounding box center [365, 194] width 354 height 24
click at [477, 189] on textarea "I'm honestly not sure, I'll try to come back to this" at bounding box center [365, 194] width 354 height 24
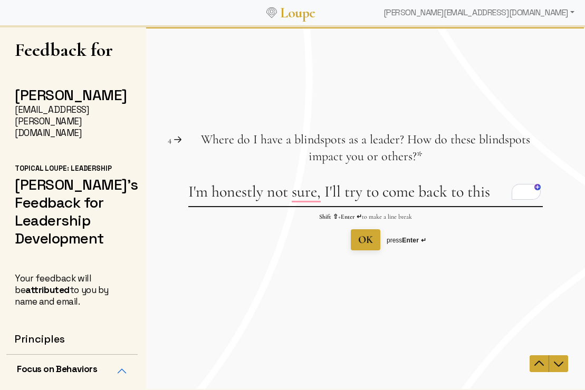
drag, startPoint x: 492, startPoint y: 192, endPoint x: 333, endPoint y: 189, distance: 158.7
click at [333, 189] on textarea "I'm honestly not sure, I'll try to come back to this" at bounding box center [365, 194] width 354 height 24
type textarea "I'm honestly not sure, I keep trying to come back to this."
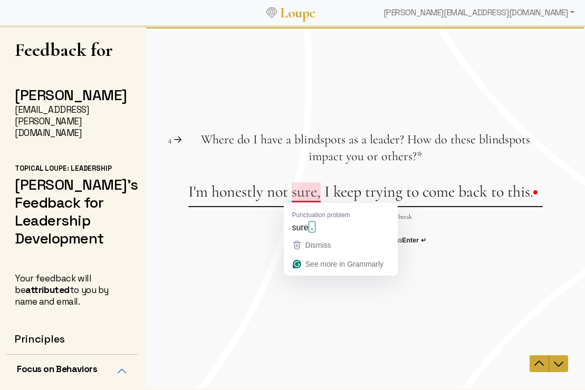
click at [296, 190] on textarea "I'm honestly not sure, I keep trying to come back to this." at bounding box center [365, 194] width 354 height 24
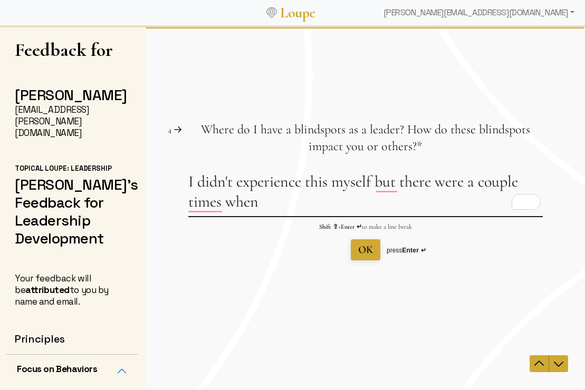
type textarea "I didn't experience this myself but there were a couple times when m"
drag, startPoint x: 302, startPoint y: 206, endPoint x: 188, endPoint y: 188, distance: 115.8
click at [188, 188] on textarea "I didn't experience this myself but there were a couple times when m" at bounding box center [365, 194] width 354 height 44
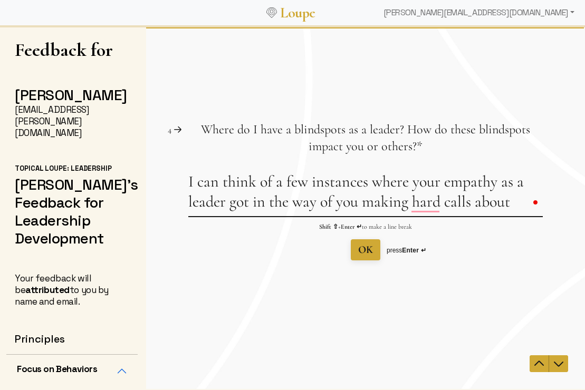
type textarea "I can think of a few instances where your empathy as a leader got in the way of…"
click at [415, 206] on textarea "I can think of a few instances where your empathy as a leader got in the way of…" at bounding box center [365, 194] width 354 height 44
click at [420, 210] on textarea "I can think of a few instances where your empathy as a leader got in the way of…" at bounding box center [365, 194] width 354 height 44
click at [513, 204] on textarea "I can think of a few instances where your empathy as a leader got in the way of…" at bounding box center [365, 194] width 354 height 44
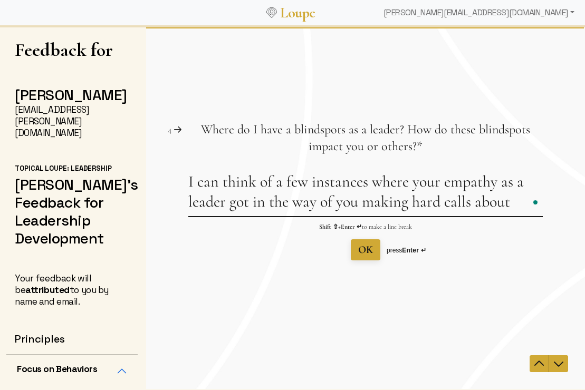
drag, startPoint x: 511, startPoint y: 206, endPoint x: 186, endPoint y: 186, distance: 326.4
click at [186, 186] on div "Question 4 4 Where do I have a blindspots as a leader? How do these blindspots …" at bounding box center [365, 190] width 439 height 139
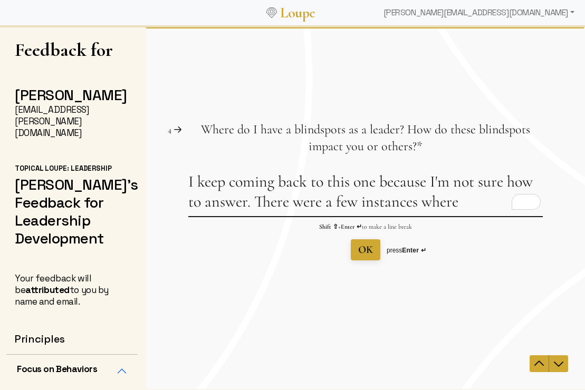
drag, startPoint x: 469, startPoint y: 202, endPoint x: 256, endPoint y: 207, distance: 213.0
click at [256, 207] on textarea "I keep coming back to this one because I'm not sure how to answer. There were a…" at bounding box center [365, 194] width 354 height 44
type textarea "I keep coming back to this one because I'm not sure how to answer."
click at [383, 203] on textarea "I keep coming back to this one because I'm not sure how to answer." at bounding box center [365, 194] width 354 height 44
drag, startPoint x: 278, startPoint y: 208, endPoint x: 188, endPoint y: 182, distance: 94.1
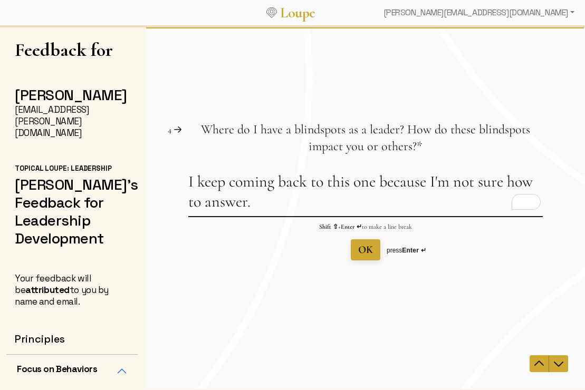
click at [188, 182] on textarea "I keep coming back to this one because I'm not sure how to answer." at bounding box center [365, 194] width 354 height 44
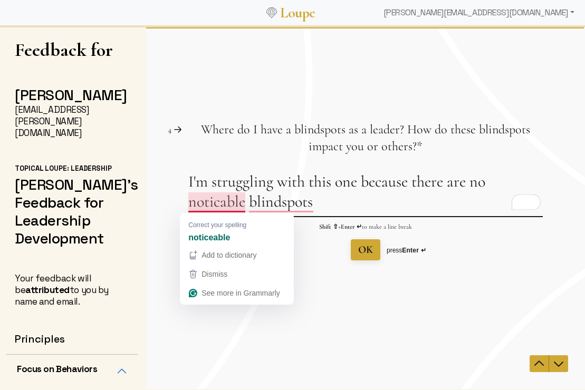
drag, startPoint x: 245, startPoint y: 205, endPoint x: 190, endPoint y: 206, distance: 55.4
click at [190, 206] on textarea "I'm struggling with this one because there are no noticable blindspots" at bounding box center [365, 194] width 354 height 44
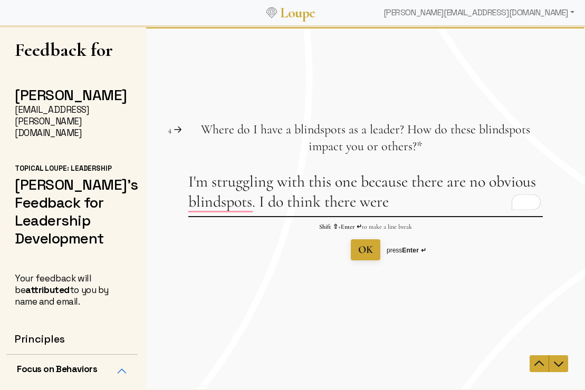
type textarea "I'm struggling with this one because there are no obvious blindspots. I do thin…"
click at [558, 366] on icon "Navigate to next question" at bounding box center [558, 364] width 9 height 5
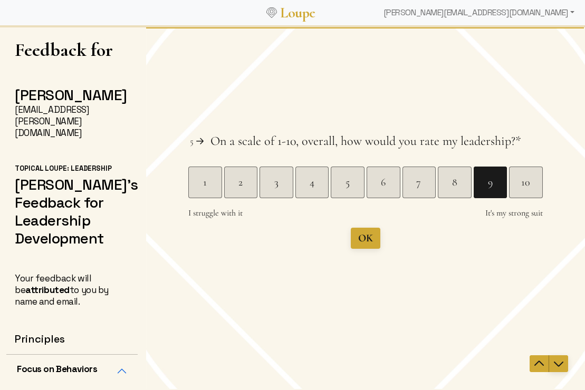
click at [558, 366] on icon "Navigate to next question" at bounding box center [558, 364] width 9 height 5
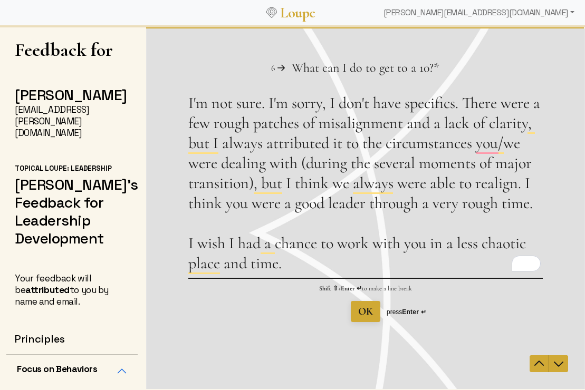
drag, startPoint x: 409, startPoint y: 217, endPoint x: 395, endPoint y: 254, distance: 39.6
click at [216, 133] on textarea "I'm not sure. I'm sorry, I don't have specifics. There were a few rough patches…" at bounding box center [365, 185] width 354 height 185
click at [396, 254] on textarea "I'm not sure. I'm sorry, I don't have specifics. There were a few rough patches…" at bounding box center [365, 185] width 354 height 185
click at [463, 107] on textarea "I'm not sure. I'm sorry, I don't have specifics. There were a few rough patches…" at bounding box center [365, 185] width 354 height 185
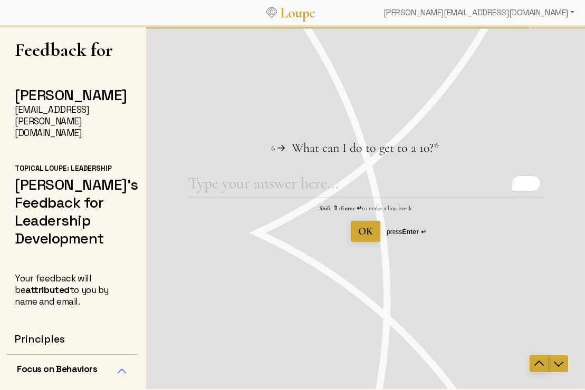
click at [535, 363] on icon "Navigate to previous question" at bounding box center [538, 363] width 13 height 13
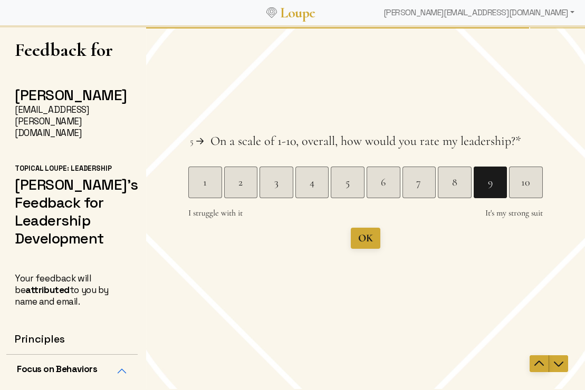
click at [538, 363] on icon "Navigate to previous question" at bounding box center [538, 363] width 13 height 13
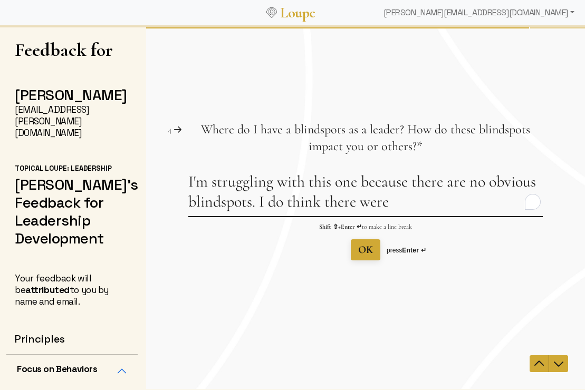
click at [551, 365] on span "Navigate to next question" at bounding box center [558, 363] width 19 height 13
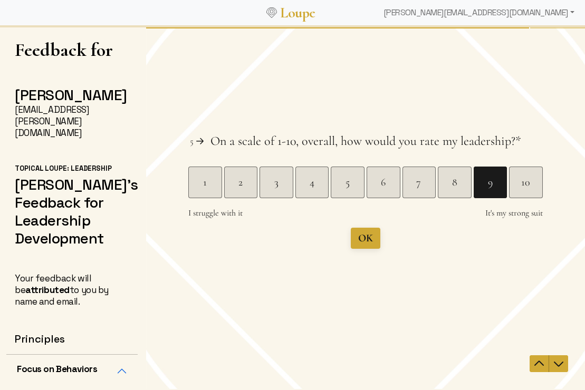
click at [525, 183] on div "10" at bounding box center [525, 182] width 33 height 15
click at [528, 186] on div "10" at bounding box center [525, 182] width 33 height 15
click at [525, 182] on div "10" at bounding box center [525, 182] width 33 height 15
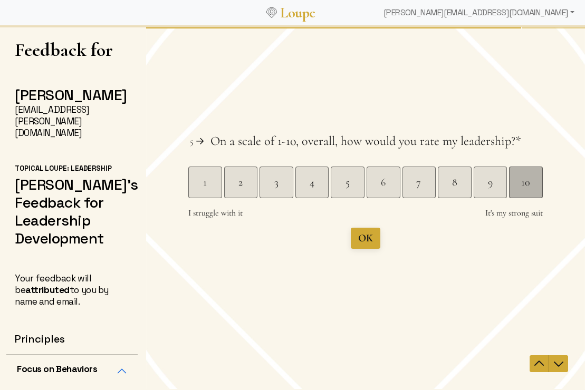
click at [525, 182] on div "10" at bounding box center [525, 182] width 33 height 15
click at [440, 191] on div "8" at bounding box center [455, 183] width 34 height 32
click at [522, 191] on div "10" at bounding box center [526, 183] width 34 height 32
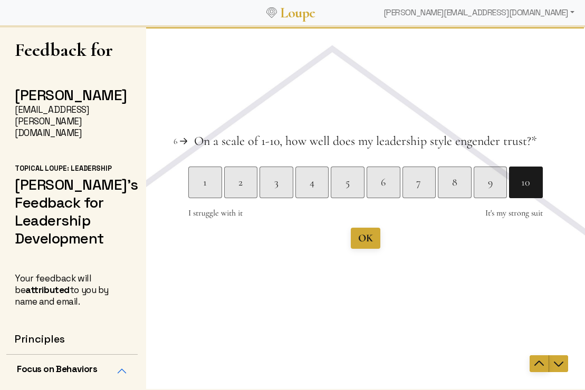
click at [537, 363] on icon "Navigate to previous question" at bounding box center [538, 363] width 9 height 5
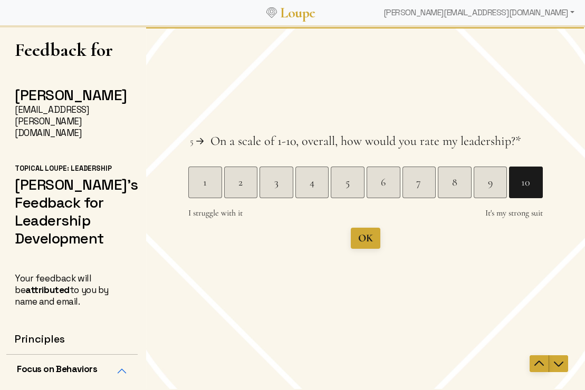
click at [537, 363] on icon "Navigate to previous question" at bounding box center [538, 363] width 9 height 5
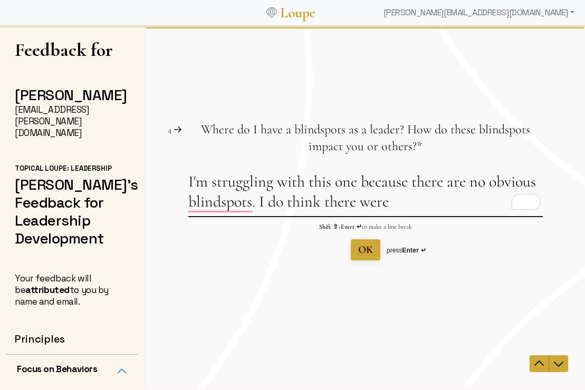
click at [413, 203] on textarea "I'm struggling with this one because there are no obvious blindspots. I do thin…" at bounding box center [365, 194] width 354 height 44
click at [283, 203] on textarea "I'm struggling with this one because there are no obvious blindspots. I do thin…" at bounding box center [365, 194] width 354 height 44
click at [313, 205] on textarea "I'm struggling with this one because there are no obvious blindspots. I do thin…" at bounding box center [365, 194] width 354 height 44
click at [316, 206] on textarea "I'm struggling with this one because there are no obvious blindspots. I do thin…" at bounding box center [365, 194] width 354 height 44
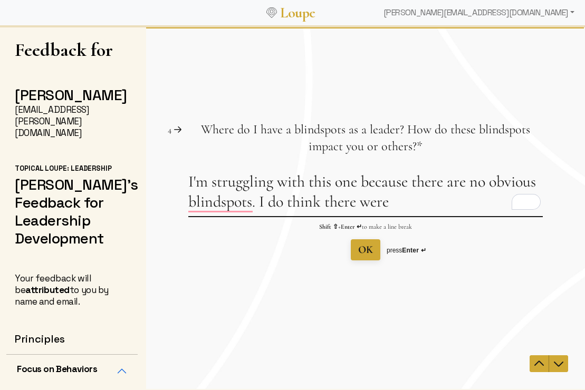
click at [316, 206] on textarea "I'm struggling with this one because there are no obvious blindspots. I do thin…" at bounding box center [365, 194] width 354 height 44
click at [285, 185] on textarea "I'm struggling with this one because there are no obvious blindspots. I do thin…" at bounding box center [365, 194] width 354 height 44
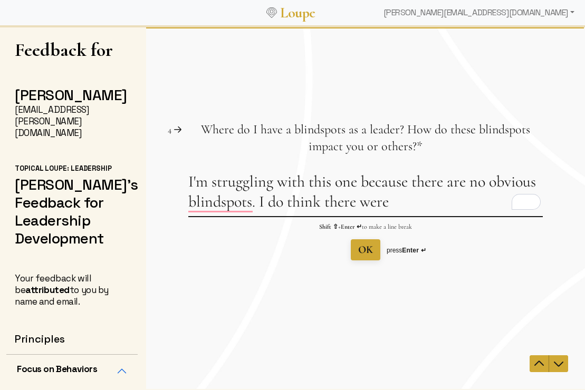
drag, startPoint x: 258, startPoint y: 202, endPoint x: 391, endPoint y: 207, distance: 132.9
click at [391, 207] on textarea "I'm struggling with this one because there are no obvious blindspots. I do thin…" at bounding box center [365, 194] width 354 height 44
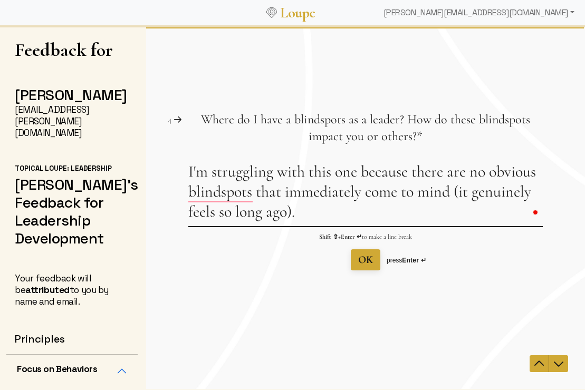
paste textarea "There were a few rough patches of misalignment and a lack of clarity, but I alw…"
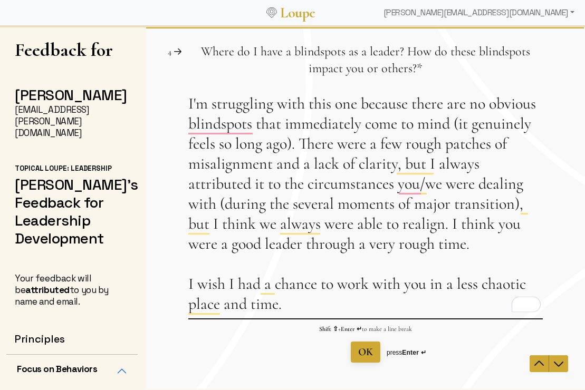
click at [302, 140] on textarea "I'm struggling with this one because there are no obvious blindspots that immed…" at bounding box center [365, 206] width 354 height 225
click at [451, 146] on textarea "I'm struggling with this one because there are no obvious blindspots that immed…" at bounding box center [365, 206] width 354 height 225
click at [498, 147] on textarea "I'm struggling with this one because there are no obvious blindspots that immed…" at bounding box center [365, 206] width 354 height 225
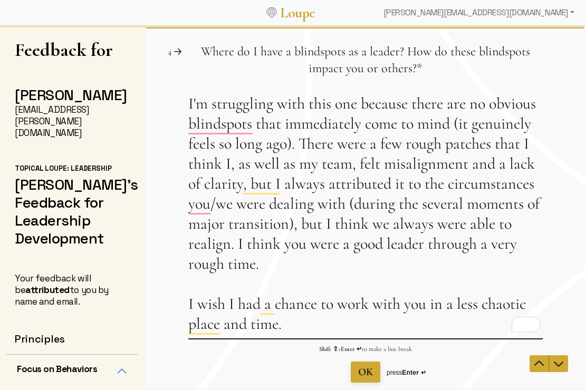
drag, startPoint x: 466, startPoint y: 164, endPoint x: 478, endPoint y: 167, distance: 12.4
click at [470, 164] on textarea "I'm struggling with this one because there are no obvious blindspots that immed…" at bounding box center [365, 216] width 354 height 245
click at [244, 186] on textarea "I'm struggling with this one because there are no obvious blindspots that immed…" at bounding box center [365, 216] width 354 height 245
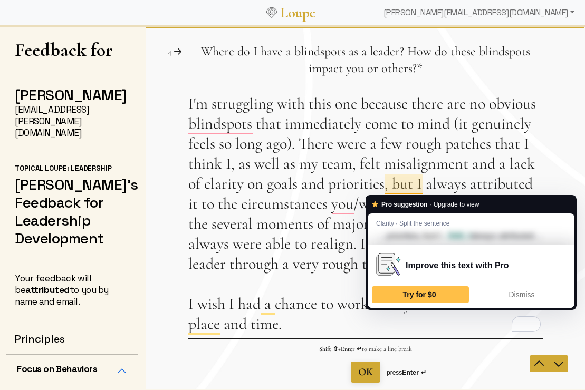
click at [303, 254] on textarea "I'm struggling with this one because there are no obvious blindspots that immed…" at bounding box center [365, 216] width 354 height 245
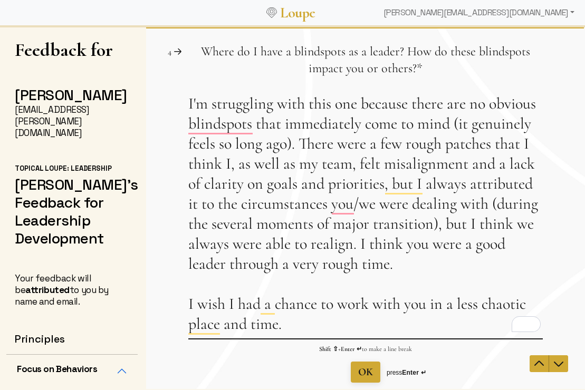
click at [416, 261] on textarea "I'm struggling with this one because there are no obvious blindspots that immed…" at bounding box center [365, 216] width 354 height 245
click at [469, 243] on textarea "I'm struggling with this one because there are no obvious blindspots that immed…" at bounding box center [365, 216] width 354 height 245
click at [416, 269] on textarea "I'm struggling with this one because there are no obvious blindspots that immed…" at bounding box center [365, 216] width 354 height 245
type textarea "I'm struggling with this one because there are no obvious blindspots that immed…"
click at [541, 363] on icon "Navigate to previous question" at bounding box center [538, 363] width 9 height 5
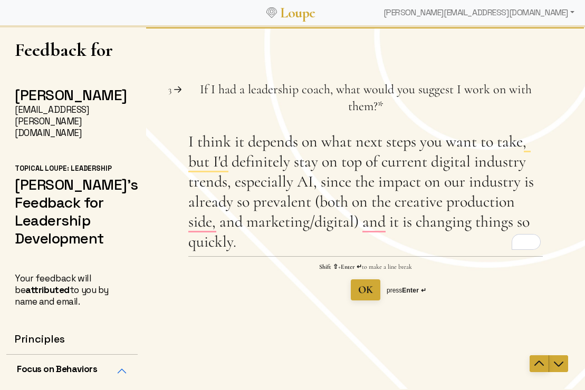
drag, startPoint x: 540, startPoint y: 363, endPoint x: 232, endPoint y: 239, distance: 331.9
click at [303, 253] on div "Question 2 2 What is something I do as a leader that inspires you or others? Th…" at bounding box center [365, 207] width 439 height 363
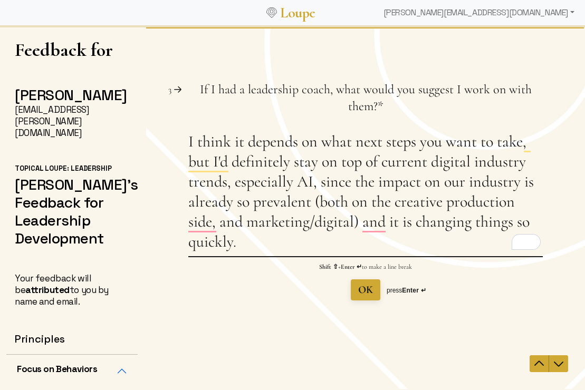
click at [232, 239] on textarea "I think it depends on what next steps you want to take, but I'd definitely stay…" at bounding box center [365, 194] width 354 height 124
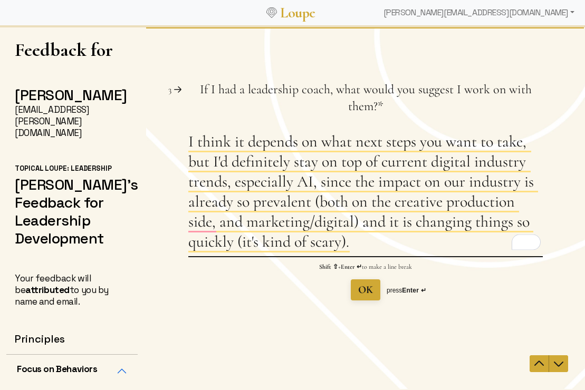
click at [439, 254] on textarea "I think it depends on what next steps you want to take, but I'd definitely stay…" at bounding box center [365, 194] width 354 height 124
type textarea "I think it depends on what next steps you want to take, but I'd definitely stay…"
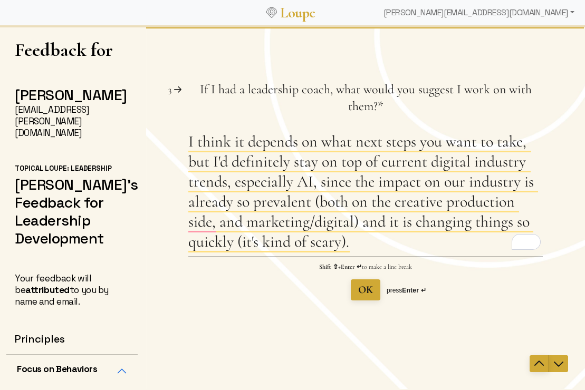
click at [544, 368] on icon "Navigate to previous question" at bounding box center [538, 363] width 13 height 13
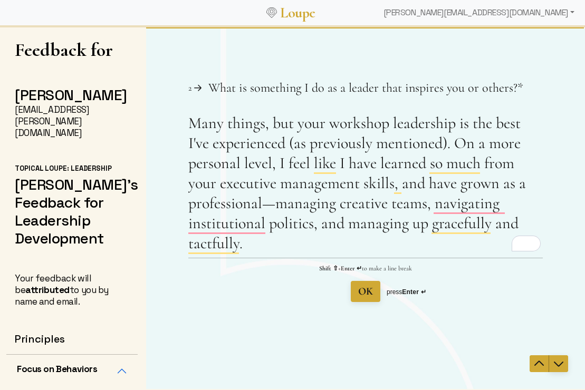
click at [559, 363] on icon "Navigate to next question" at bounding box center [558, 363] width 13 height 13
click at [564, 369] on icon "Navigate to next question" at bounding box center [558, 363] width 13 height 13
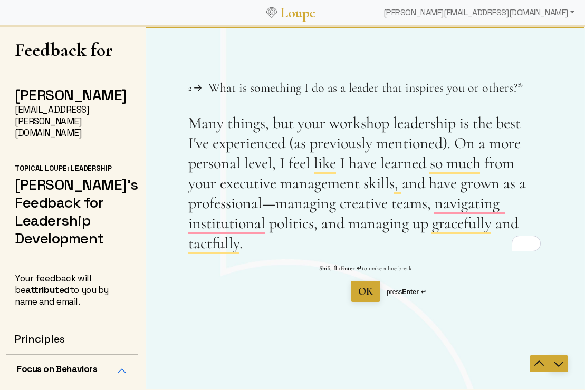
click at [555, 364] on icon "Navigate to next question" at bounding box center [558, 363] width 13 height 13
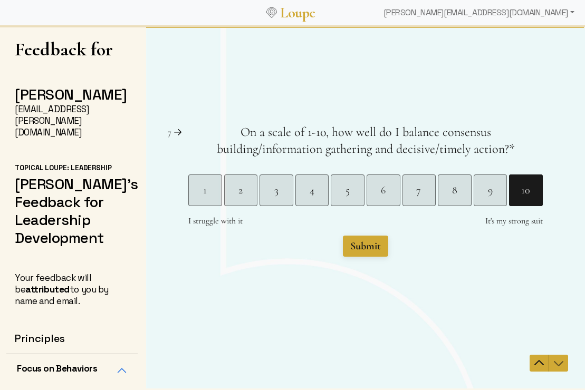
scroll to position [2, 0]
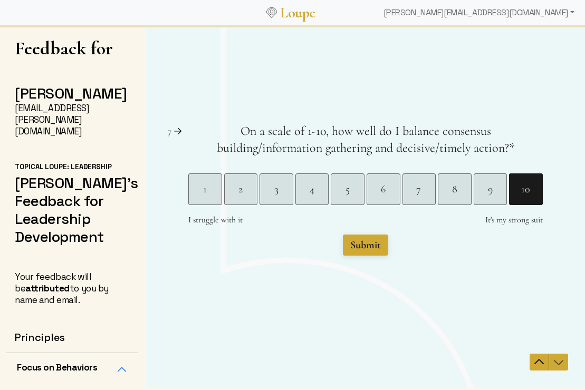
click at [556, 361] on nav at bounding box center [548, 362] width 38 height 17
click at [537, 365] on icon "Navigate to previous question" at bounding box center [538, 362] width 13 height 13
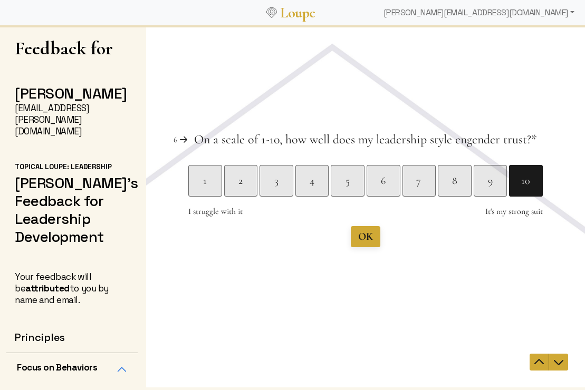
scroll to position [0, 0]
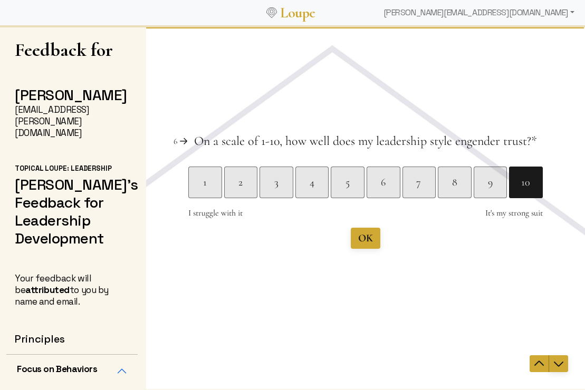
click at [560, 363] on icon "Navigate to next question" at bounding box center [558, 363] width 13 height 13
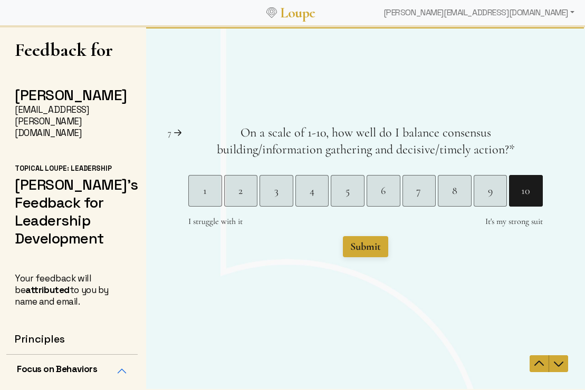
click at [560, 363] on icon "Navigate to next question" at bounding box center [558, 363] width 13 height 13
click at [358, 244] on span "Submit" at bounding box center [365, 246] width 31 height 13
